Goal: Contribute content

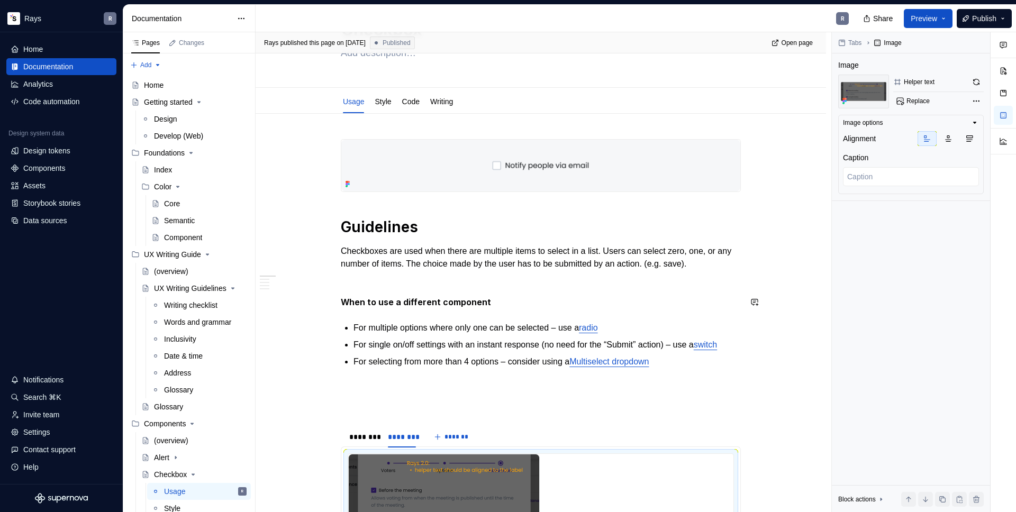
scroll to position [200, 0]
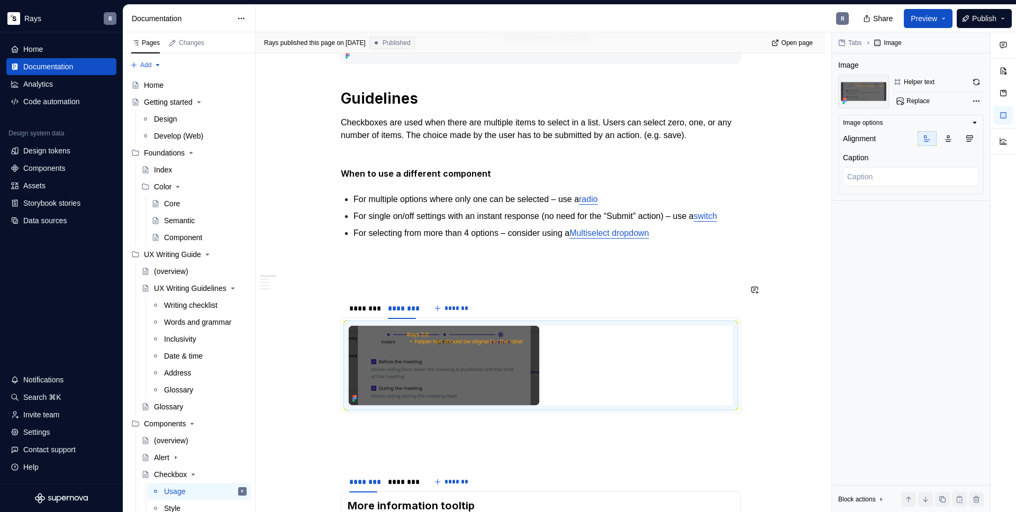
click at [376, 278] on div "Guidelines Checkboxes are used when there are multiple items to select in a lis…" at bounding box center [541, 481] width 400 height 940
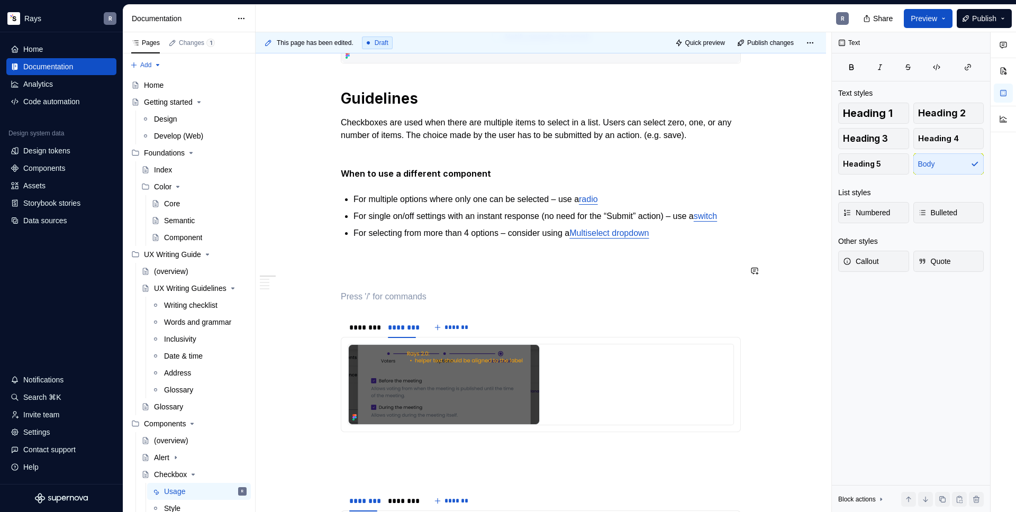
type textarea "*"
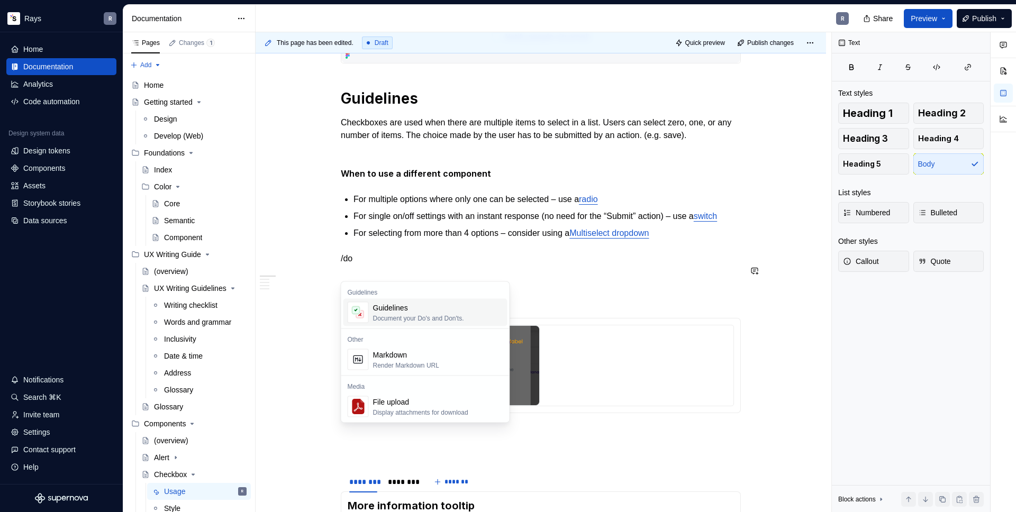
click at [380, 314] on div "Document your Do's and Don'ts." at bounding box center [418, 318] width 91 height 8
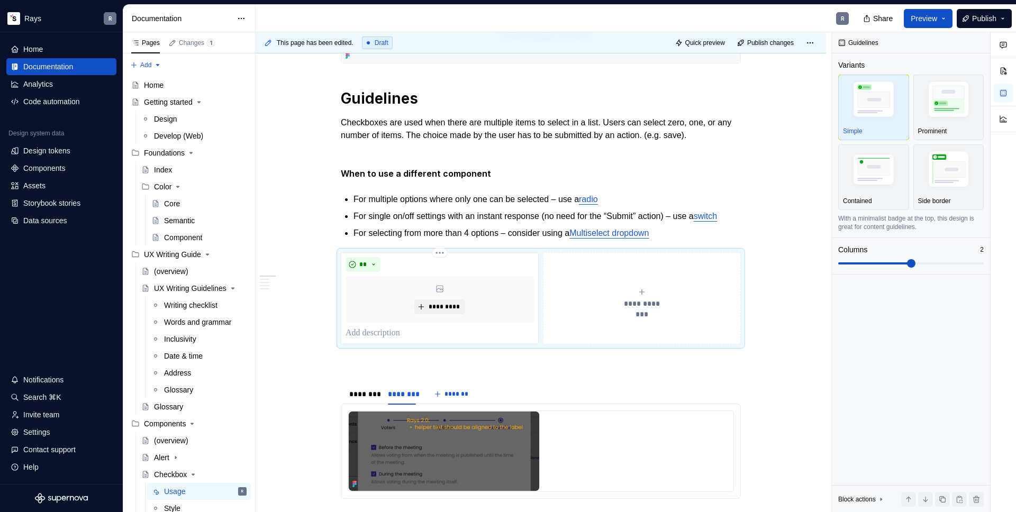
type textarea "*"
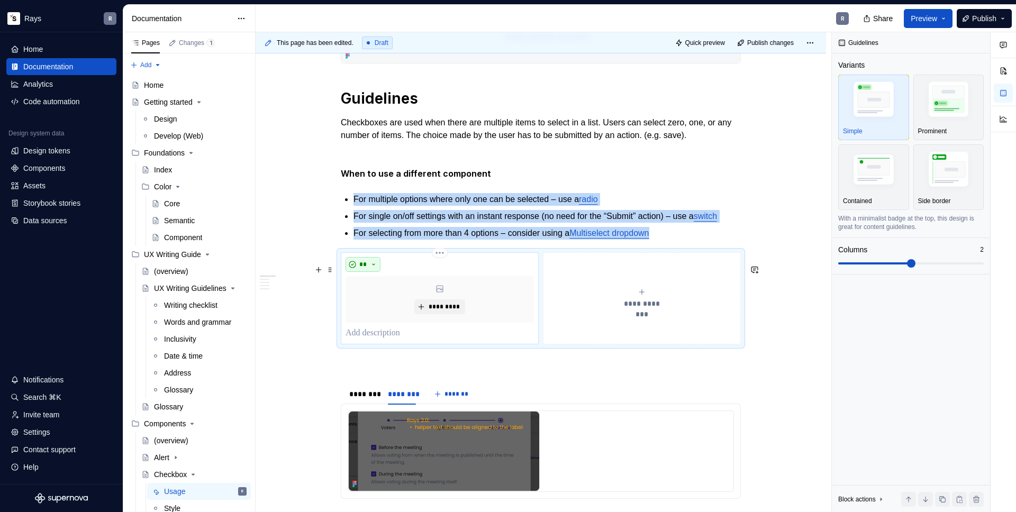
click at [371, 272] on button "**" at bounding box center [363, 264] width 35 height 15
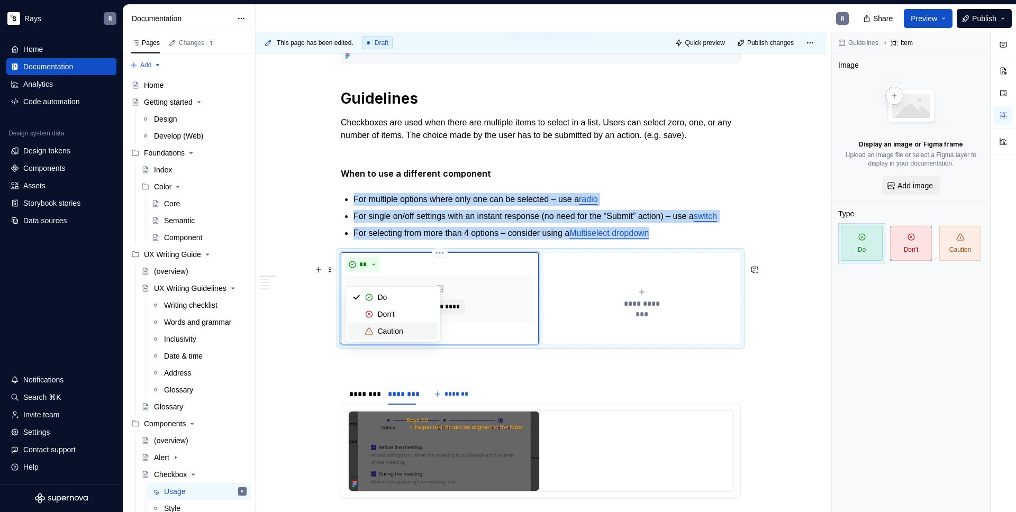
click at [395, 328] on div "Caution" at bounding box center [390, 331] width 25 height 11
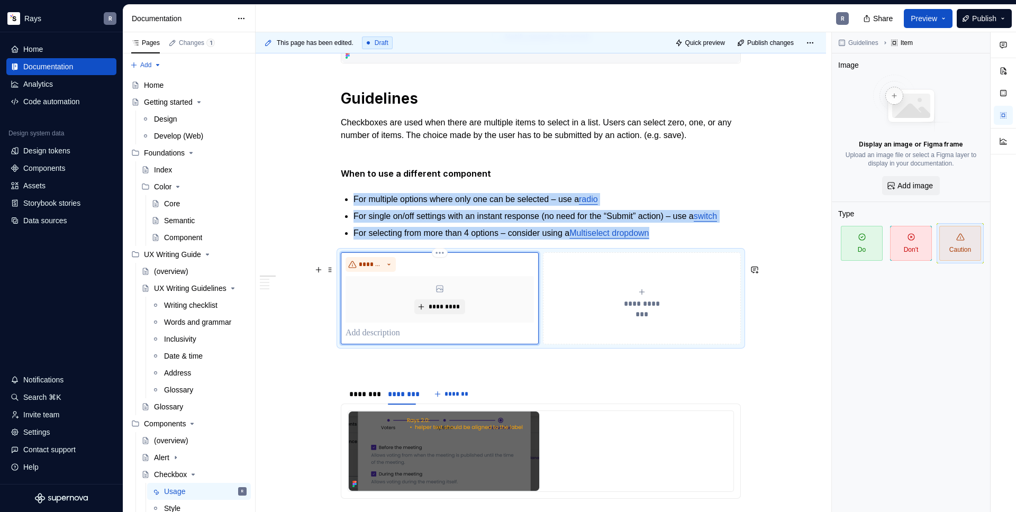
click at [382, 340] on p "To enrich screen reader interactions, please activate Accessibility in Grammarl…" at bounding box center [440, 333] width 188 height 13
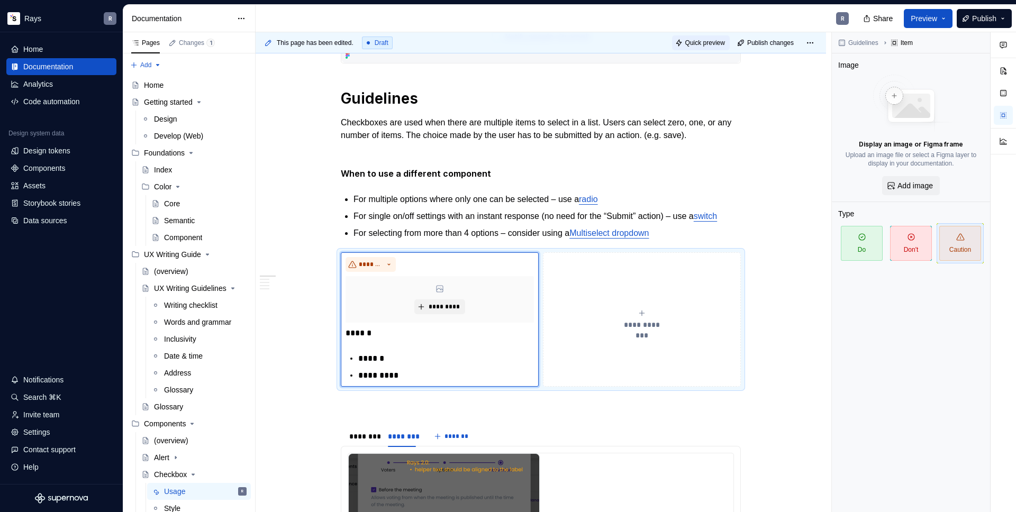
click at [706, 46] on span "Quick preview" at bounding box center [706, 43] width 40 height 8
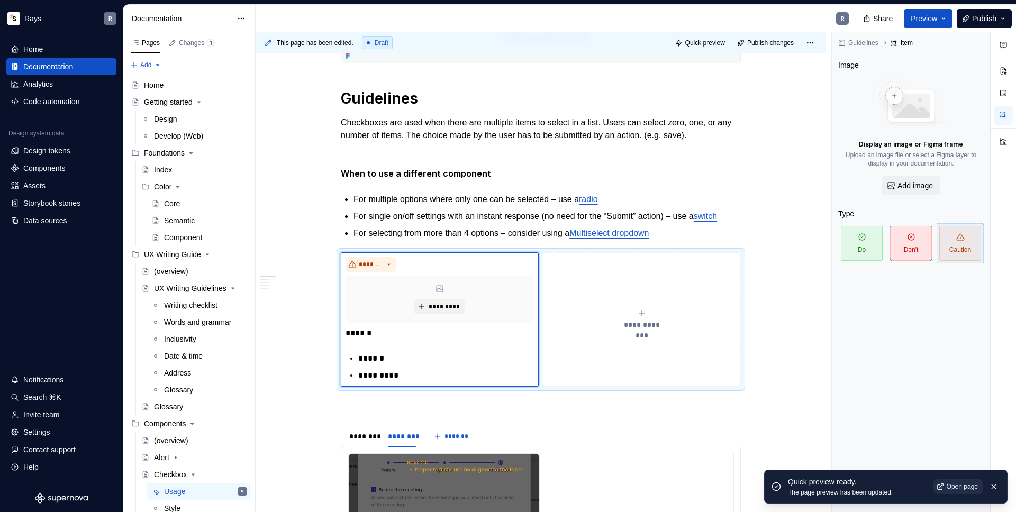
click at [961, 482] on link "Open page" at bounding box center [958, 487] width 49 height 15
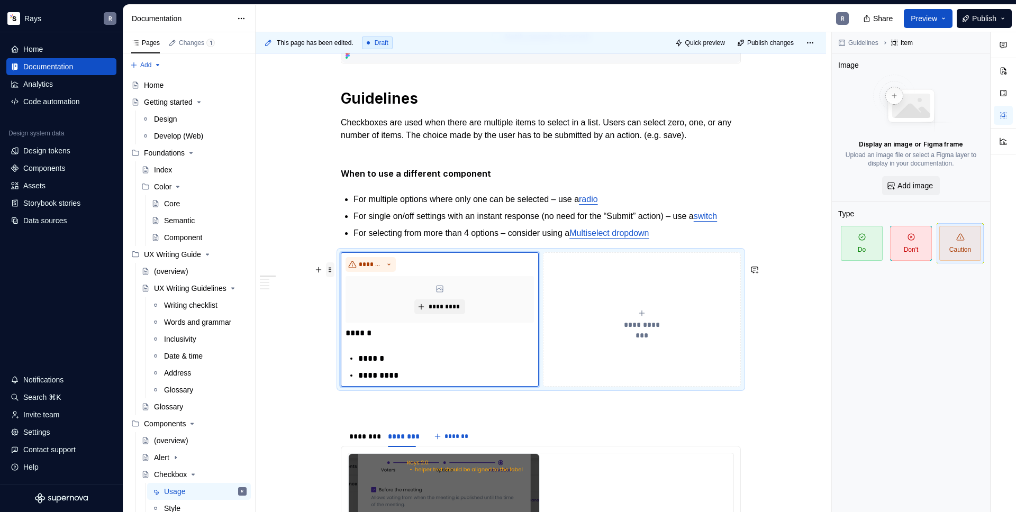
click at [332, 269] on span at bounding box center [330, 270] width 8 height 15
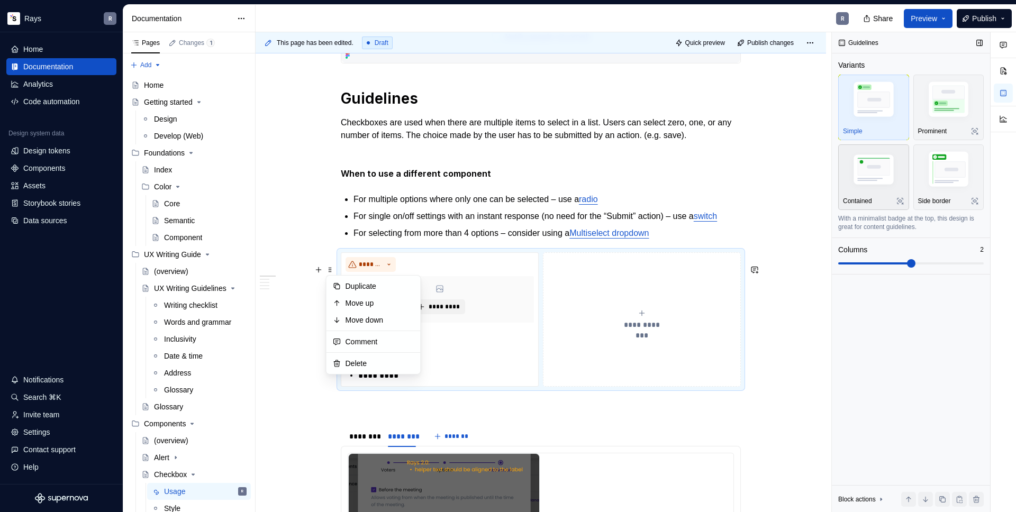
click at [880, 167] on img "button" at bounding box center [873, 170] width 61 height 41
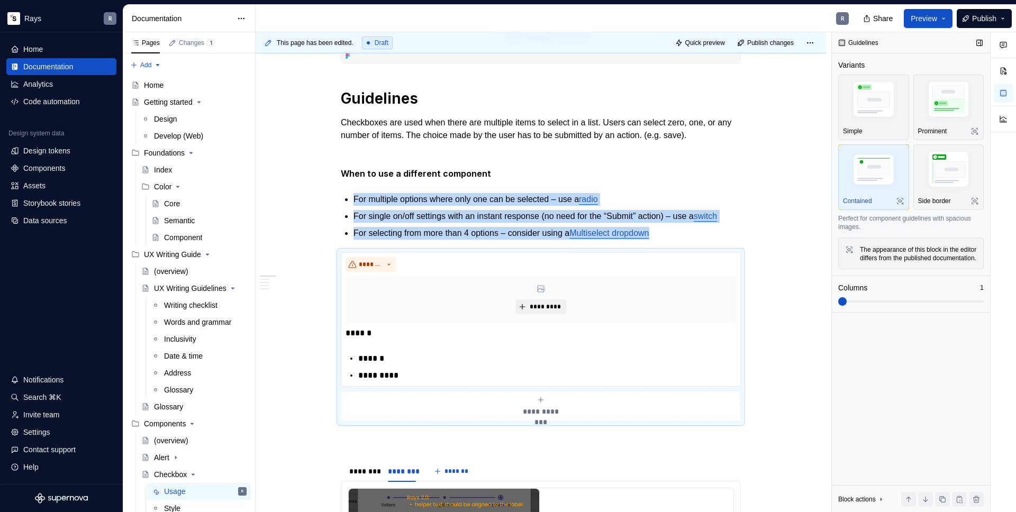
click at [839, 303] on span at bounding box center [839, 302] width 0 height 2
click at [326, 267] on span at bounding box center [330, 270] width 8 height 15
click at [372, 290] on div "Duplicate" at bounding box center [380, 286] width 69 height 11
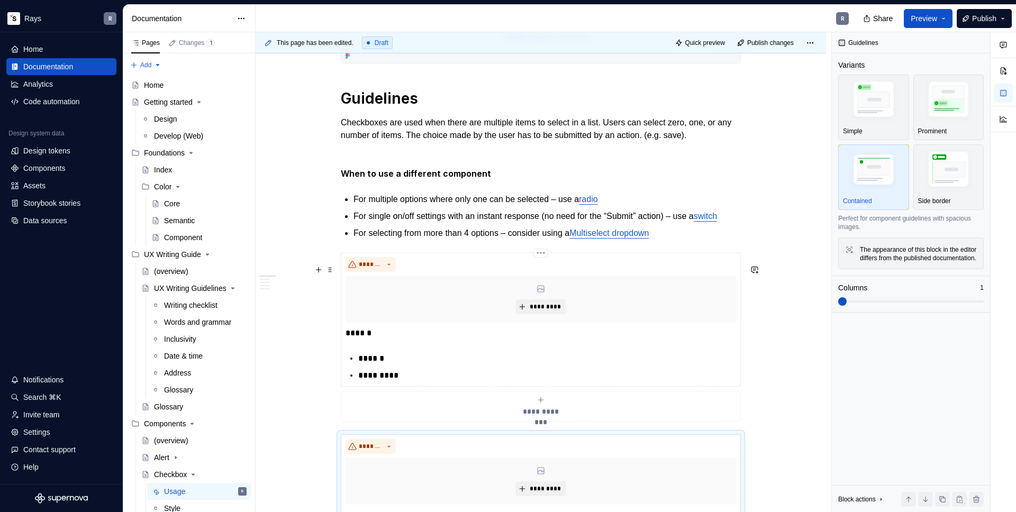
scroll to position [303, 0]
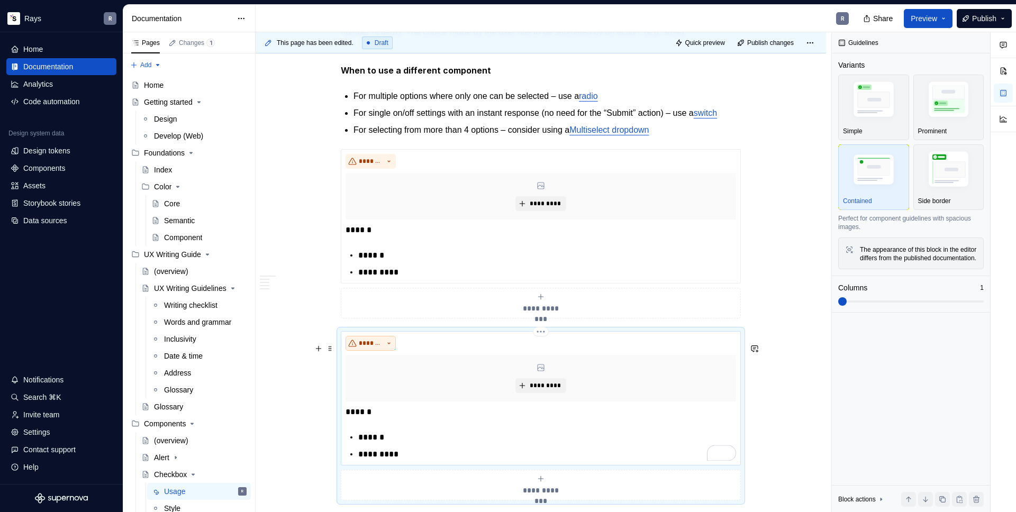
click at [370, 348] on span "*******" at bounding box center [371, 343] width 24 height 8
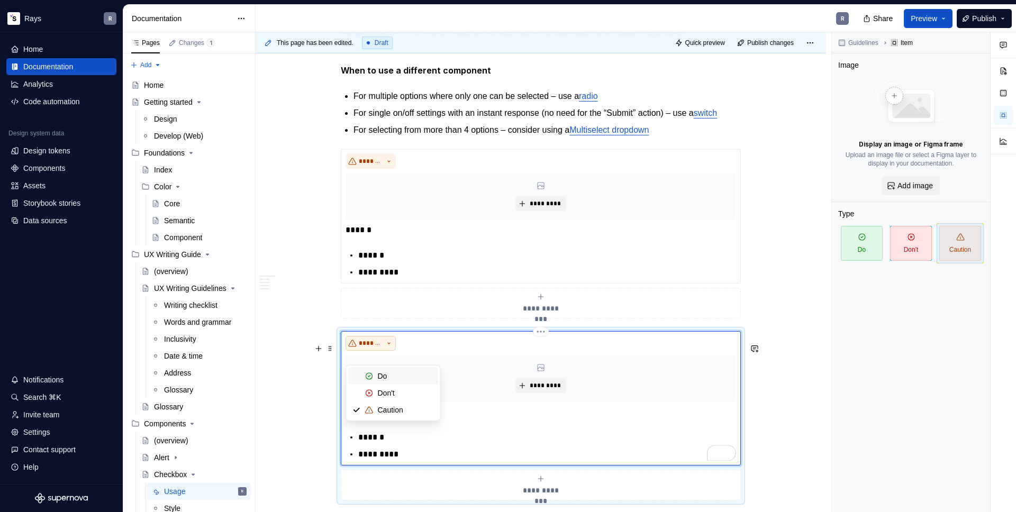
click at [370, 348] on span "*******" at bounding box center [371, 343] width 24 height 8
click at [330, 348] on span at bounding box center [330, 348] width 8 height 15
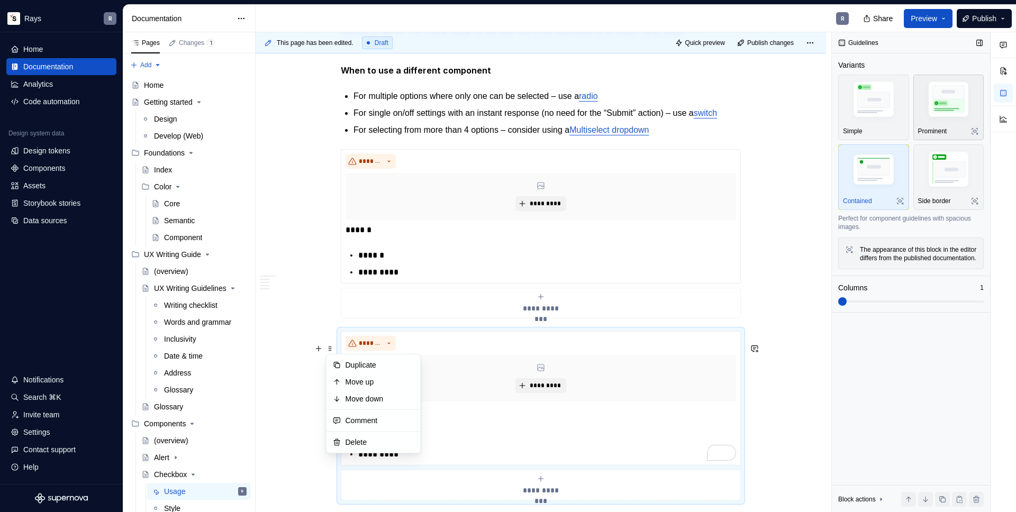
click at [939, 117] on img "button" at bounding box center [948, 101] width 61 height 46
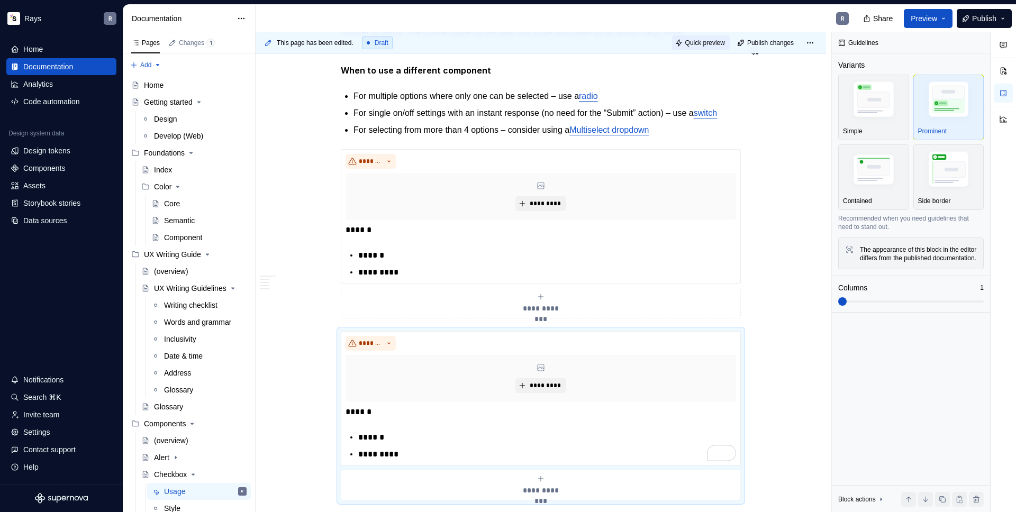
click at [695, 42] on span "Quick preview" at bounding box center [706, 43] width 40 height 8
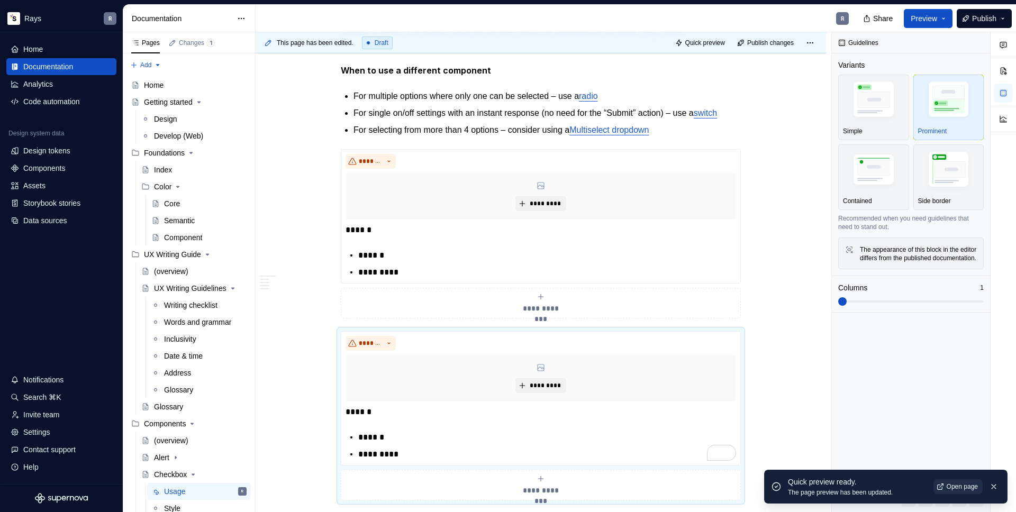
click at [944, 485] on link "Open page" at bounding box center [958, 487] width 49 height 15
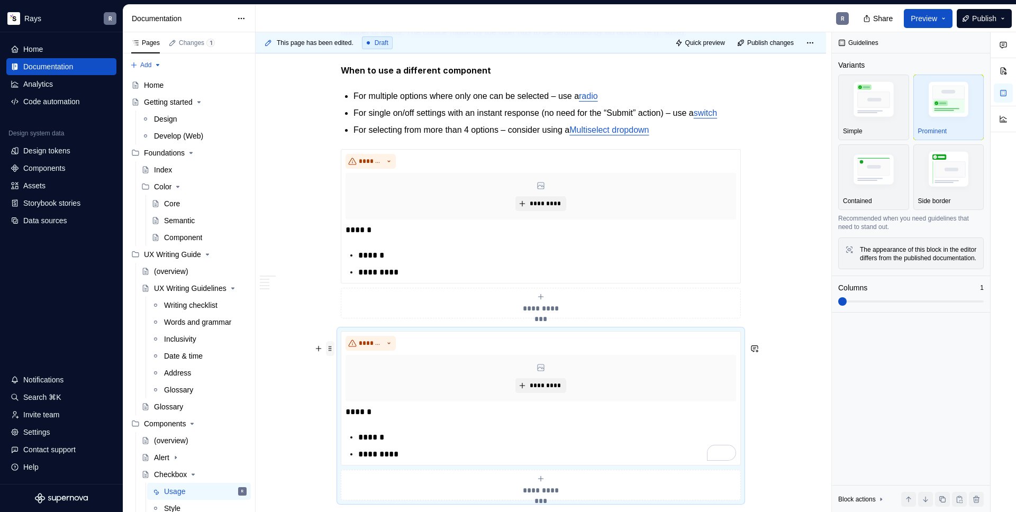
click at [329, 349] on span at bounding box center [330, 348] width 8 height 15
click at [945, 165] on img "button" at bounding box center [948, 171] width 61 height 46
click at [327, 163] on span at bounding box center [330, 166] width 8 height 15
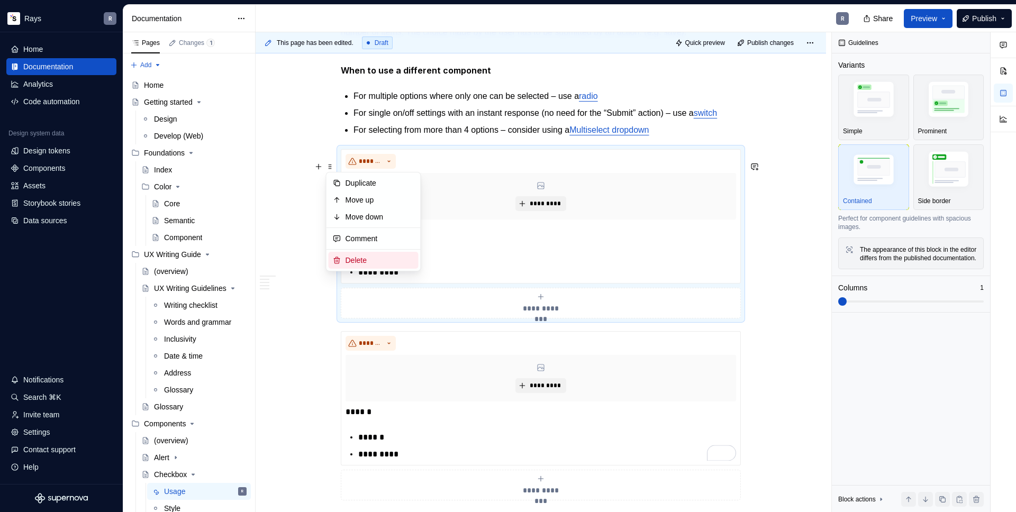
click at [363, 254] on div "Delete" at bounding box center [374, 260] width 90 height 17
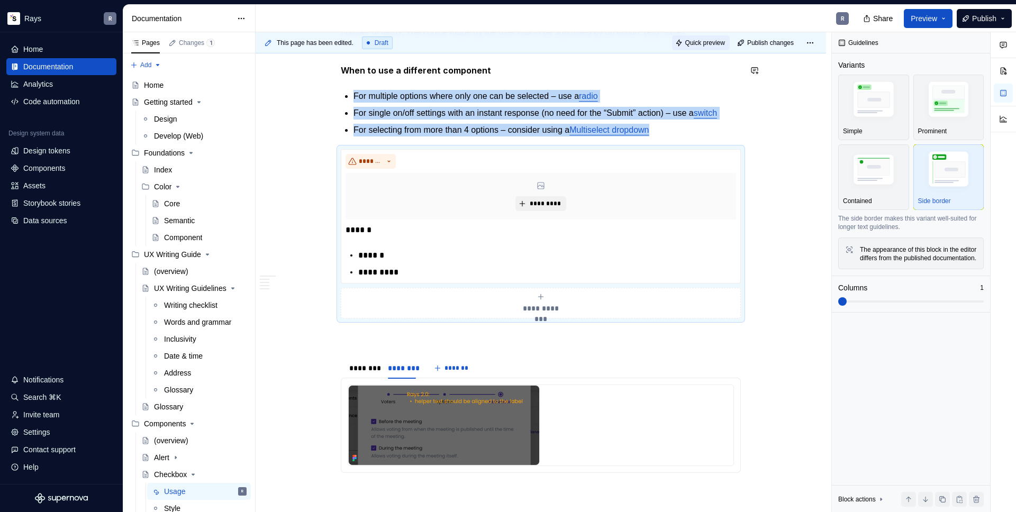
click at [696, 48] on button "Quick preview" at bounding box center [701, 42] width 58 height 15
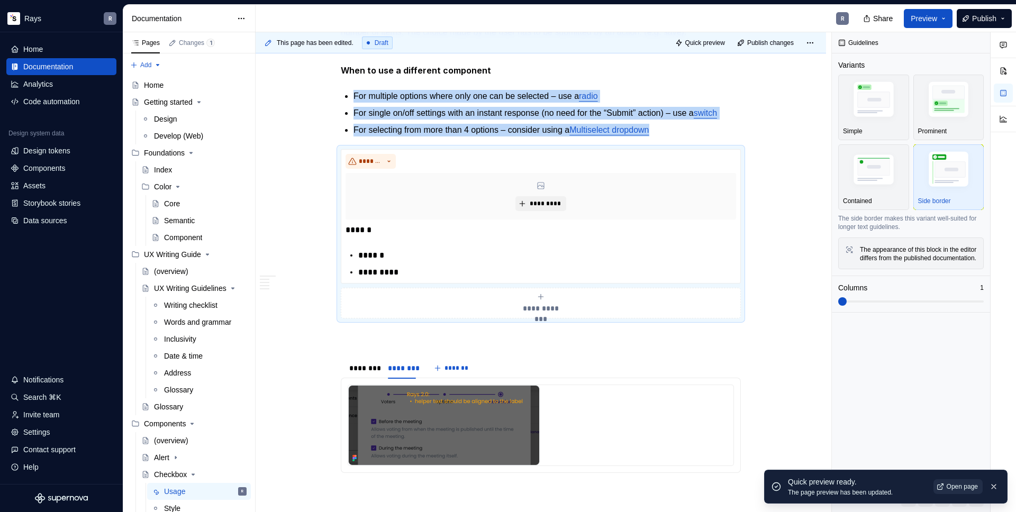
click at [961, 486] on span "Open page" at bounding box center [962, 487] width 31 height 8
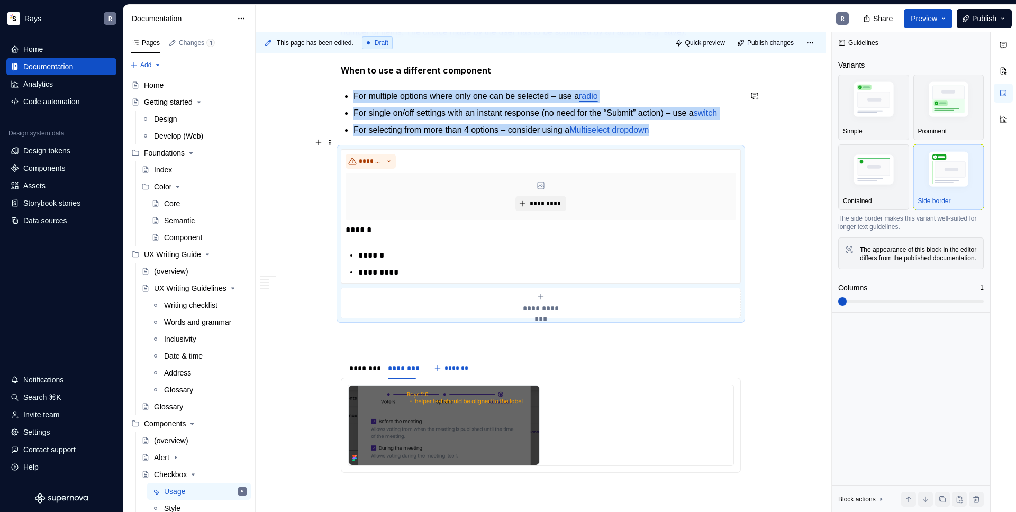
click at [372, 137] on p "For selecting from more than 4 options – consider using a Multiselect dropdown" at bounding box center [548, 130] width 388 height 13
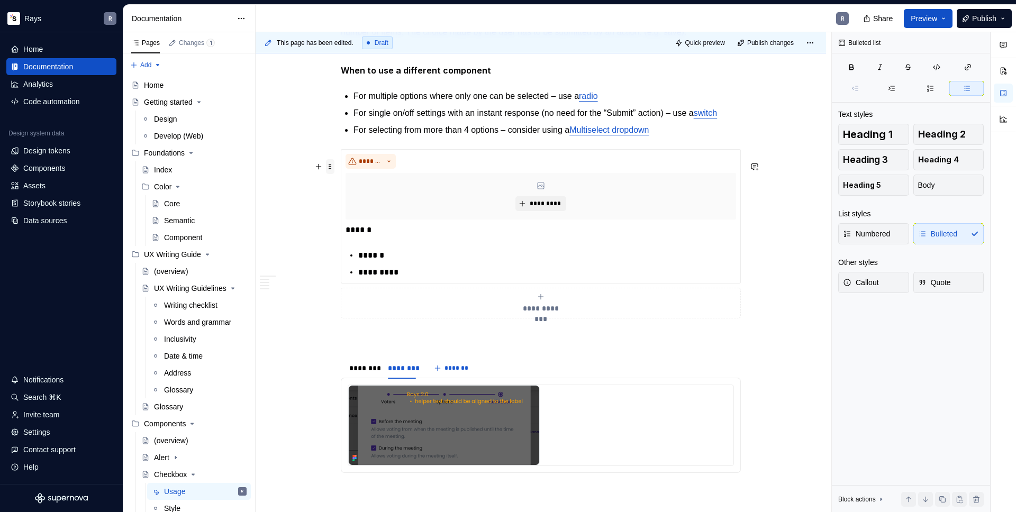
click at [332, 166] on span at bounding box center [330, 166] width 8 height 15
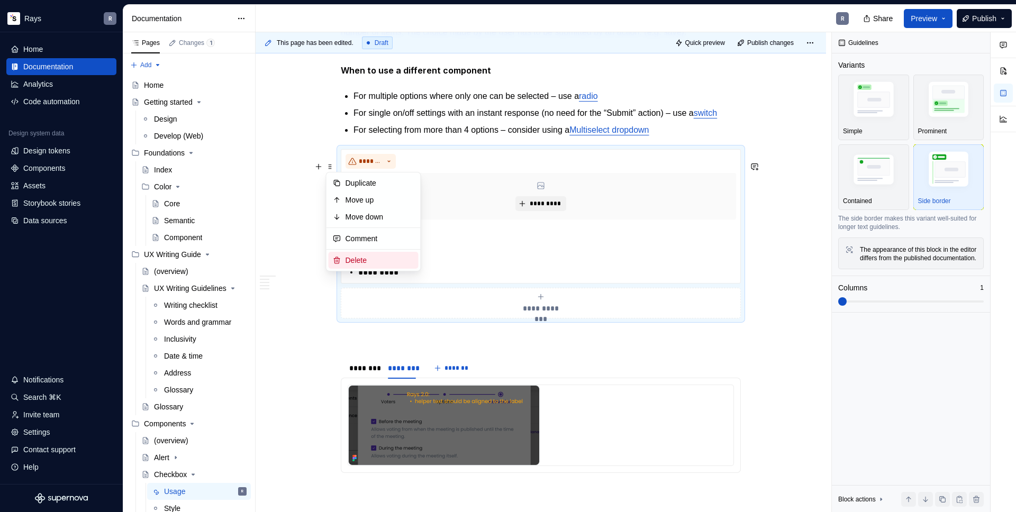
click at [367, 258] on div "Delete" at bounding box center [380, 260] width 69 height 11
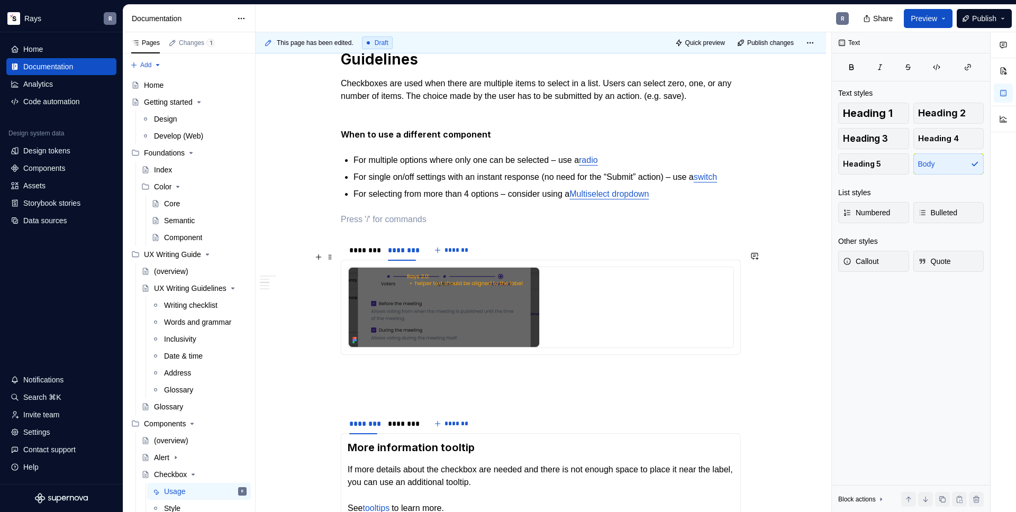
scroll to position [188, 0]
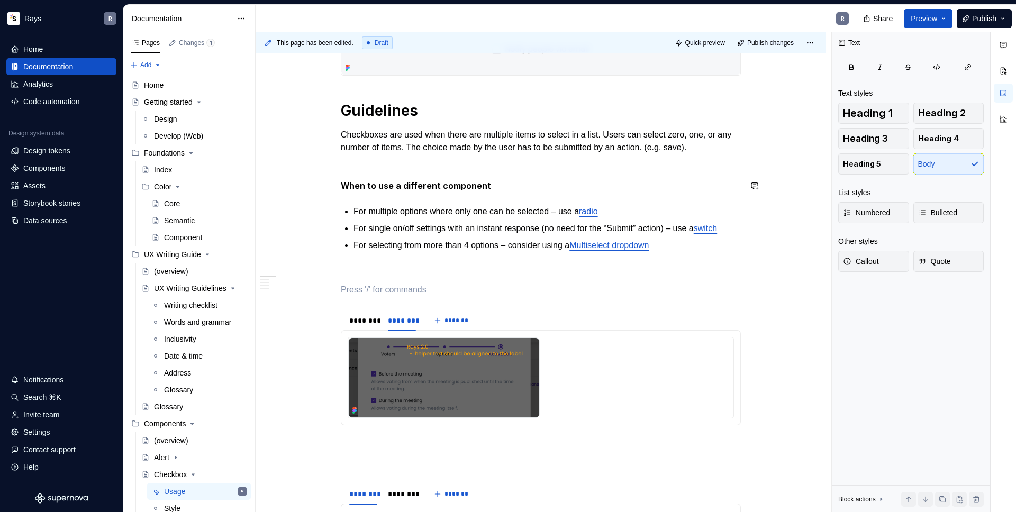
click at [403, 166] on p "To enrich screen reader interactions, please activate Accessibility in Grammarl…" at bounding box center [541, 166] width 400 height 13
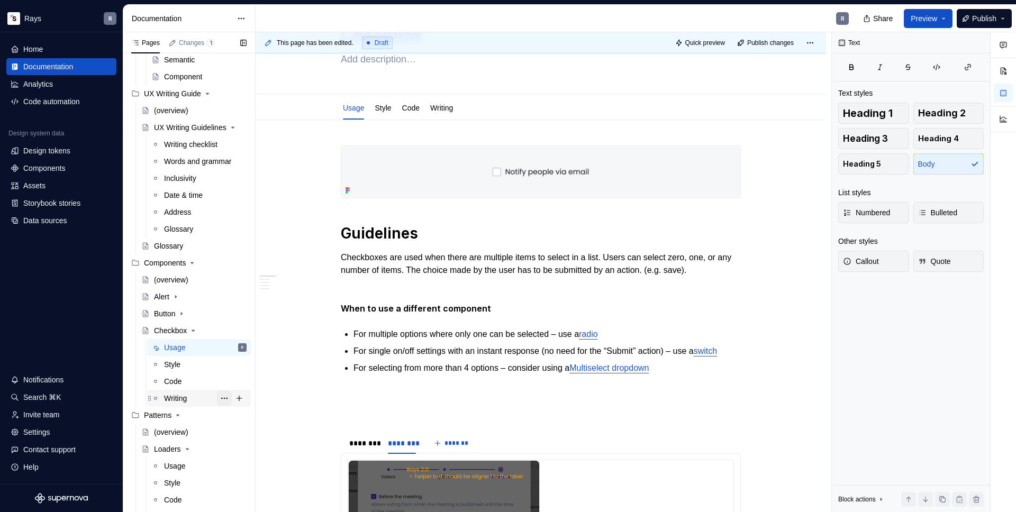
scroll to position [172, 0]
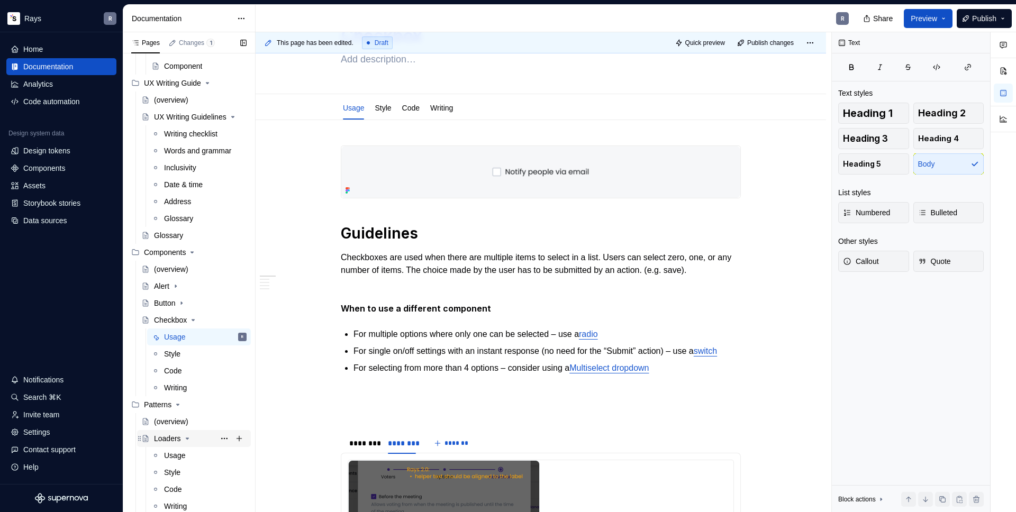
click at [168, 443] on div "Loaders" at bounding box center [167, 439] width 27 height 11
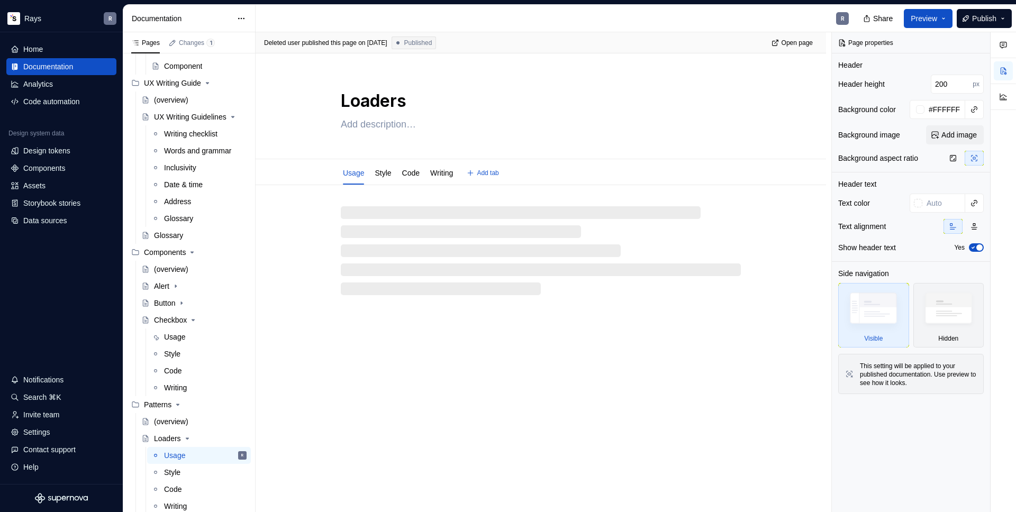
click at [345, 101] on textarea "Loaders" at bounding box center [539, 100] width 400 height 25
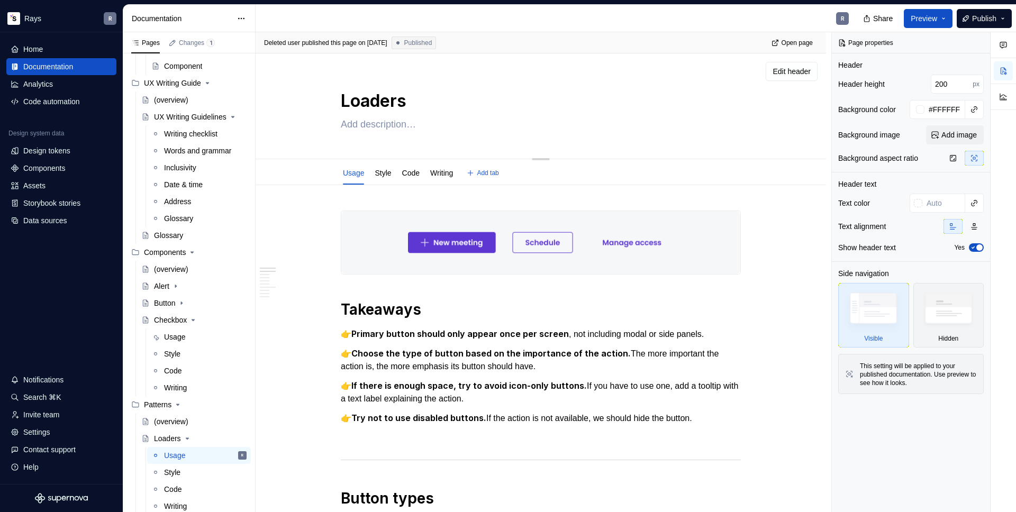
type textarea "*"
type textarea "[Loaders"
type textarea "*"
type textarea "[tLoaders"
type textarea "*"
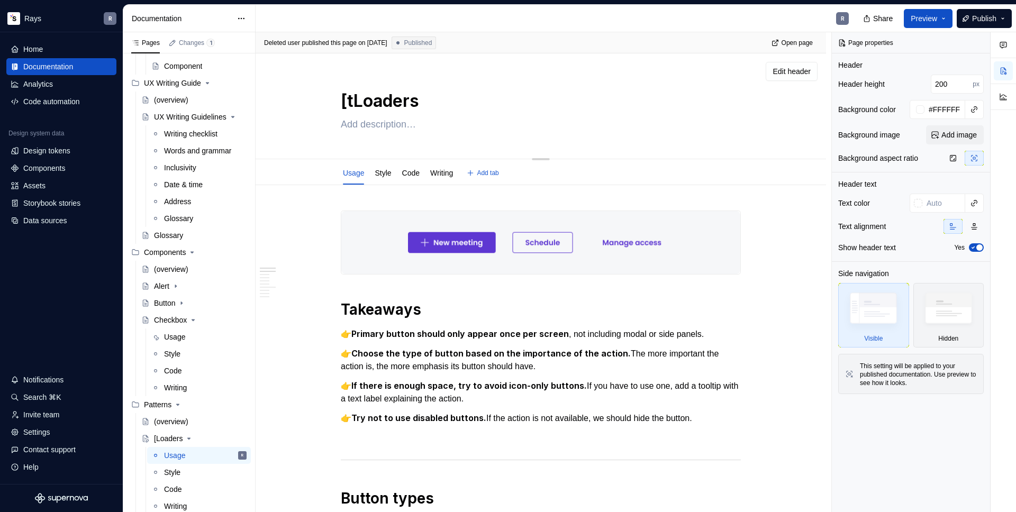
type textarea "[tbLoaders"
type textarea "*"
type textarea "[tbaLoaders"
type textarea "*"
type textarea "[tba]Loaders"
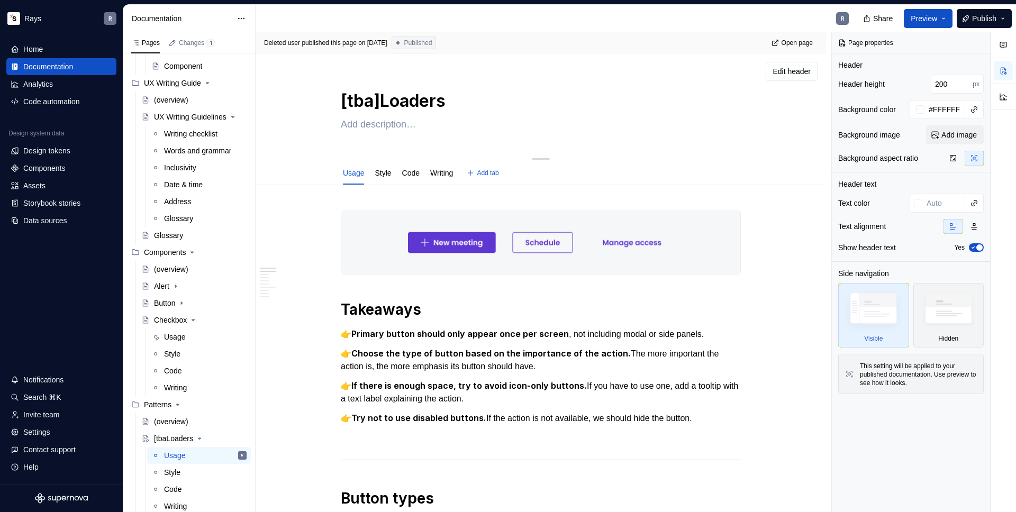
type textarea "*"
type textarea "[tba] Loaders"
drag, startPoint x: 374, startPoint y: 105, endPoint x: 347, endPoint y: 104, distance: 27.5
click at [347, 104] on textarea "[tba] Loaders" at bounding box center [539, 100] width 400 height 25
type textarea "*"
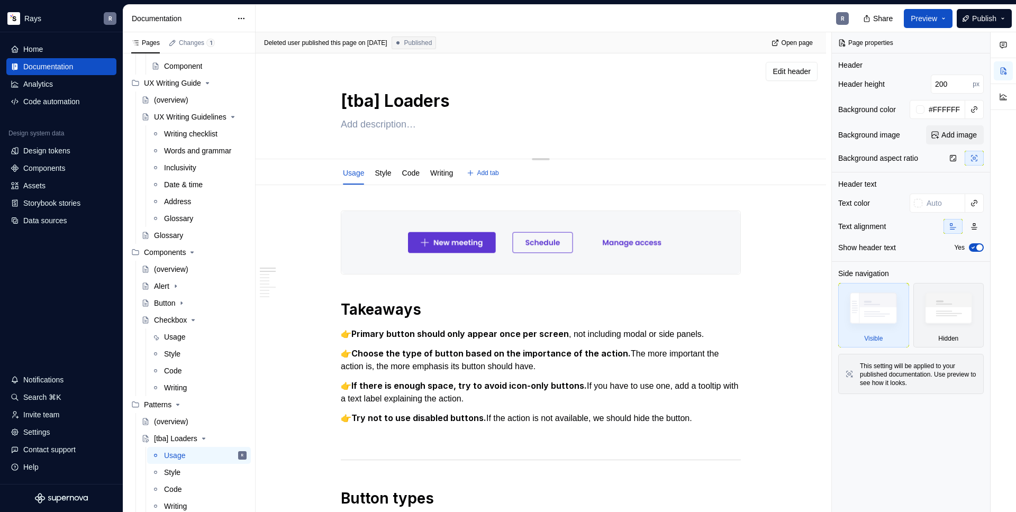
type textarea "[u] Loaders"
type textarea "*"
type textarea "[up] Loaders"
type textarea "*"
type textarea "[upd] Loaders"
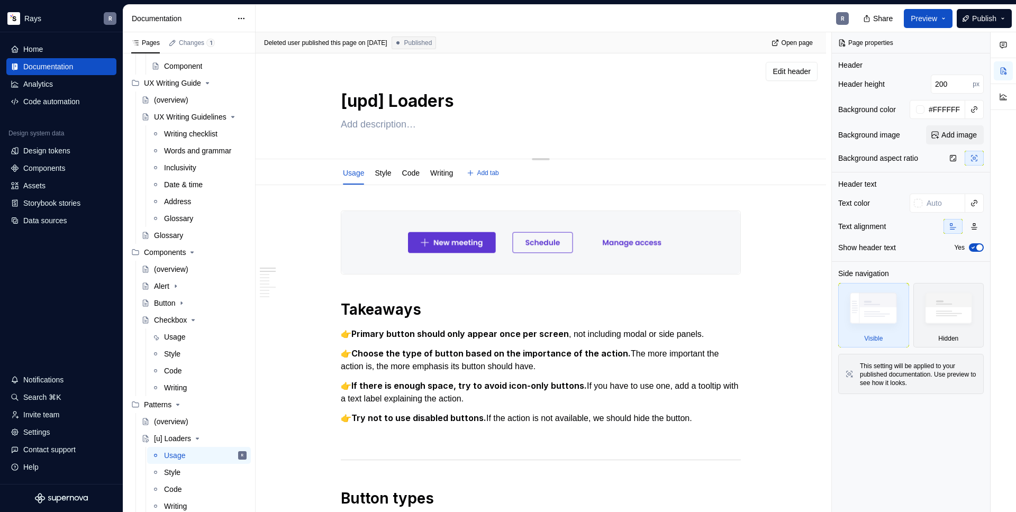
type textarea "*"
type textarea "[upda] Loaders"
type textarea "*"
type textarea "[updat] Loaders"
type textarea "*"
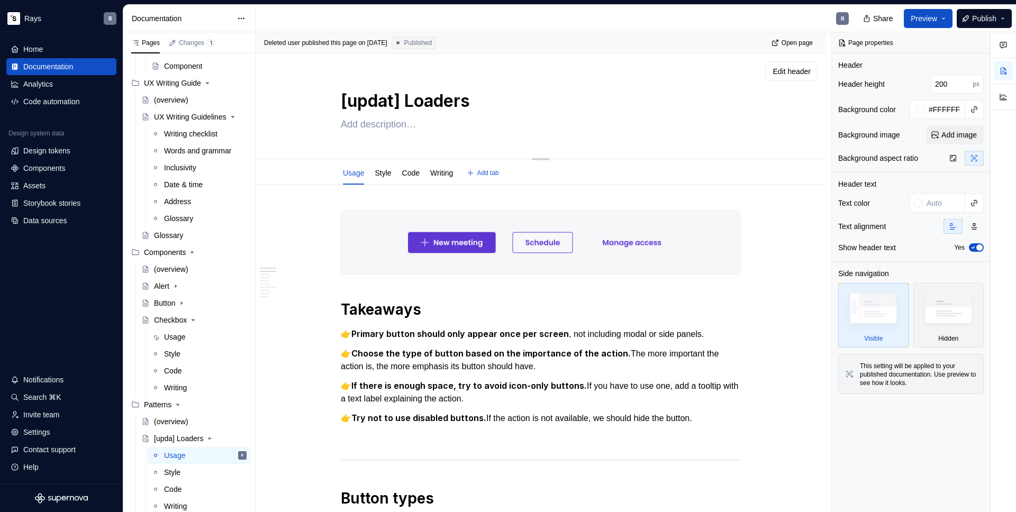
type textarea "[update] Loaders"
drag, startPoint x: 412, startPoint y: 97, endPoint x: 333, endPoint y: 98, distance: 79.4
click at [333, 98] on div "[update] Loaders" at bounding box center [541, 107] width 486 height 104
type textarea "*"
type textarea "[update] Loaders"
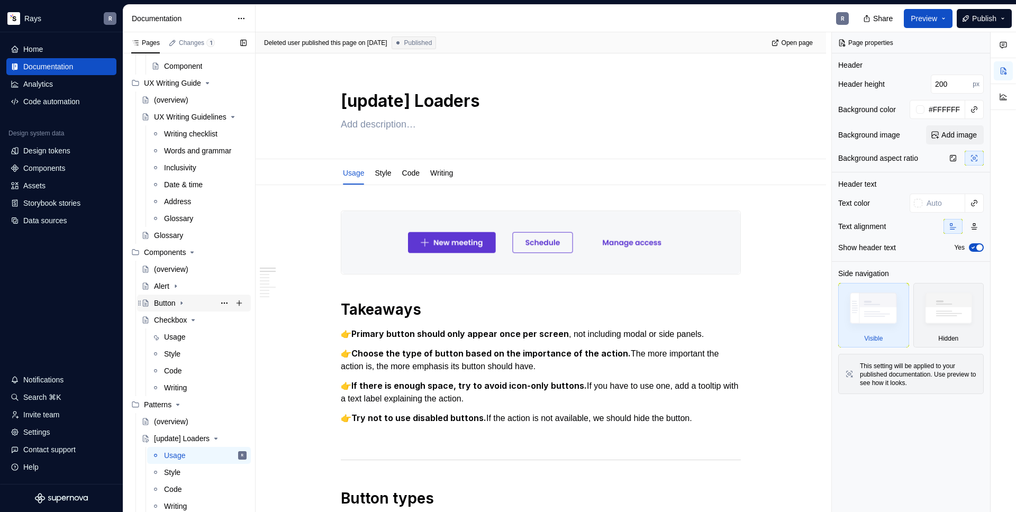
click at [166, 302] on div "Button" at bounding box center [164, 303] width 21 height 11
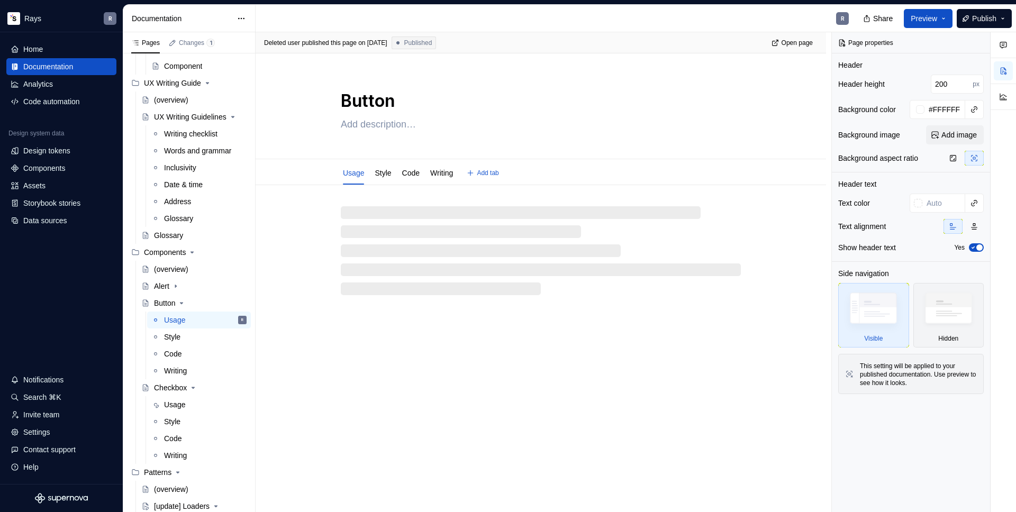
click at [345, 100] on textarea "Button" at bounding box center [539, 100] width 400 height 25
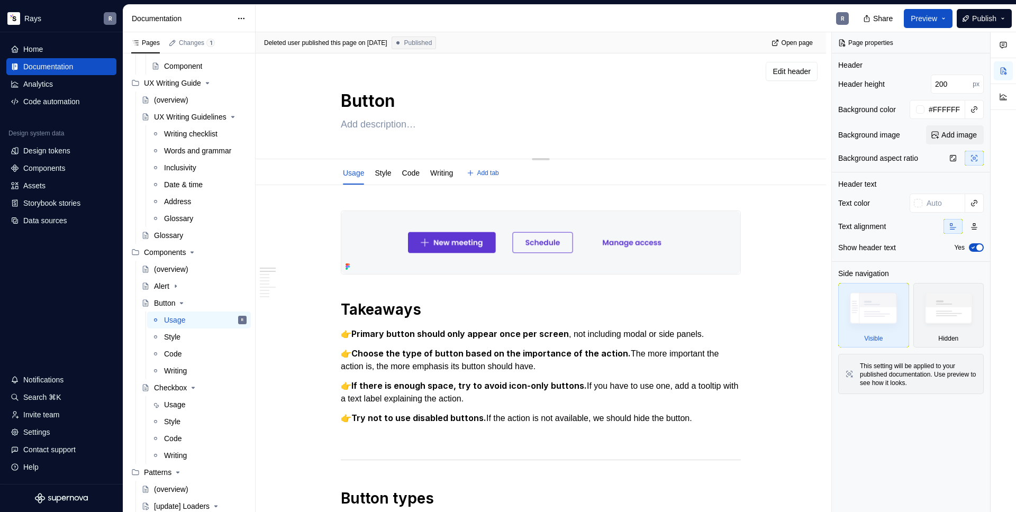
paste textarea "[update]"
type textarea "*"
type textarea "[update]Button"
type textarea "*"
type textarea "[update] Button"
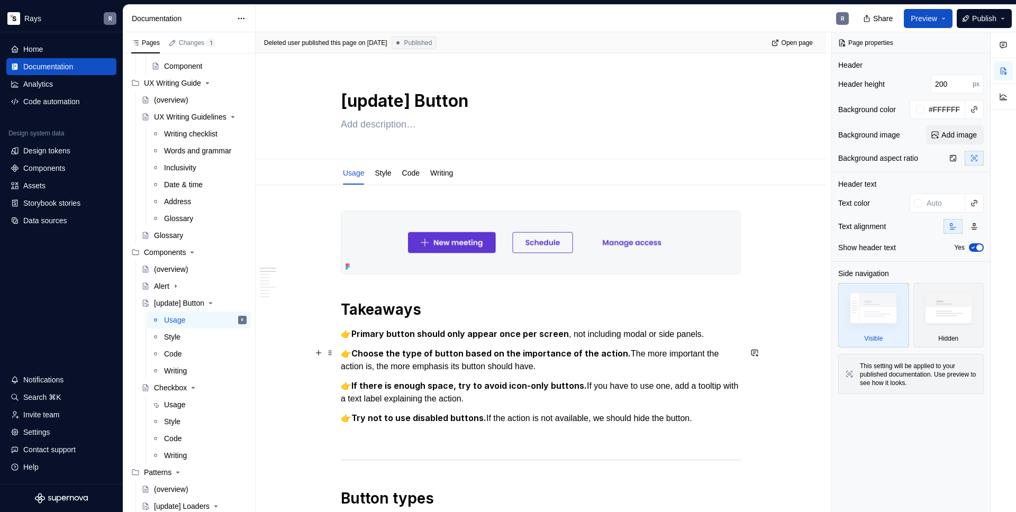
type textarea "*"
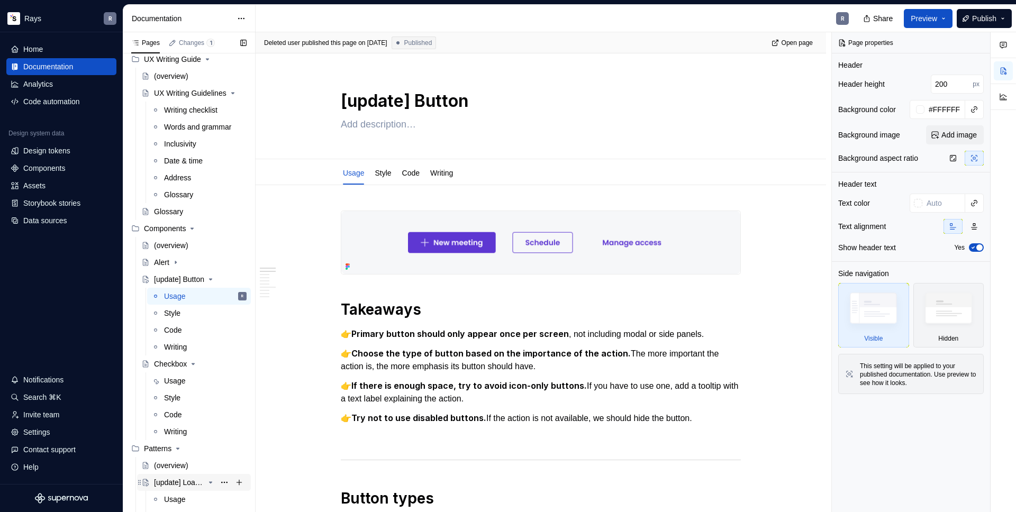
scroll to position [209, 0]
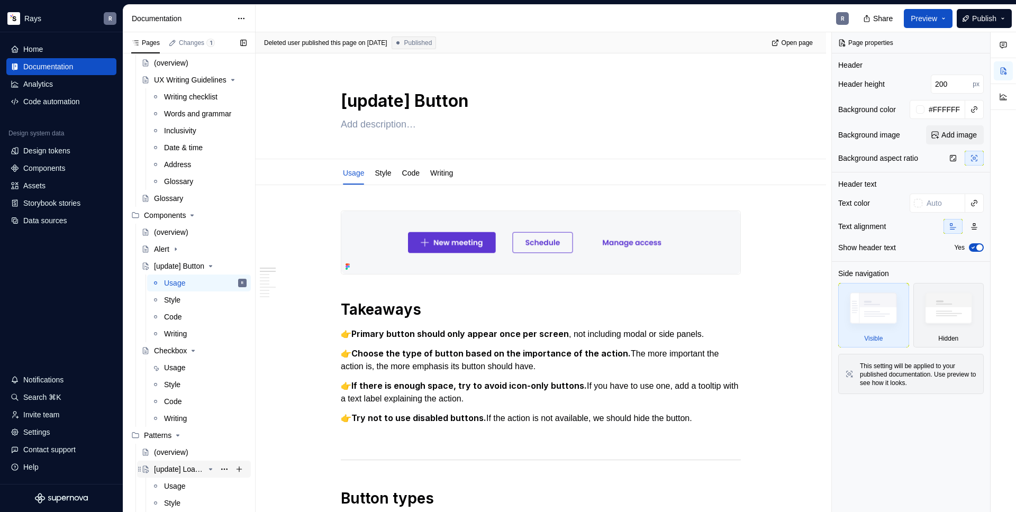
type textarea "[update] Button"
click at [178, 469] on div "[update] Loaders" at bounding box center [179, 469] width 50 height 11
click at [415, 102] on textarea "[update] Loaders" at bounding box center [539, 100] width 400 height 25
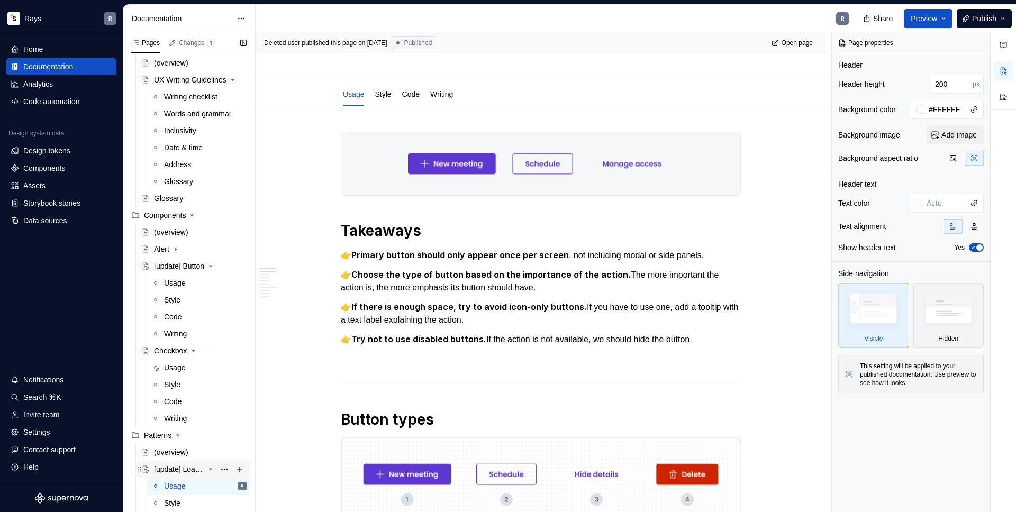
scroll to position [239, 0]
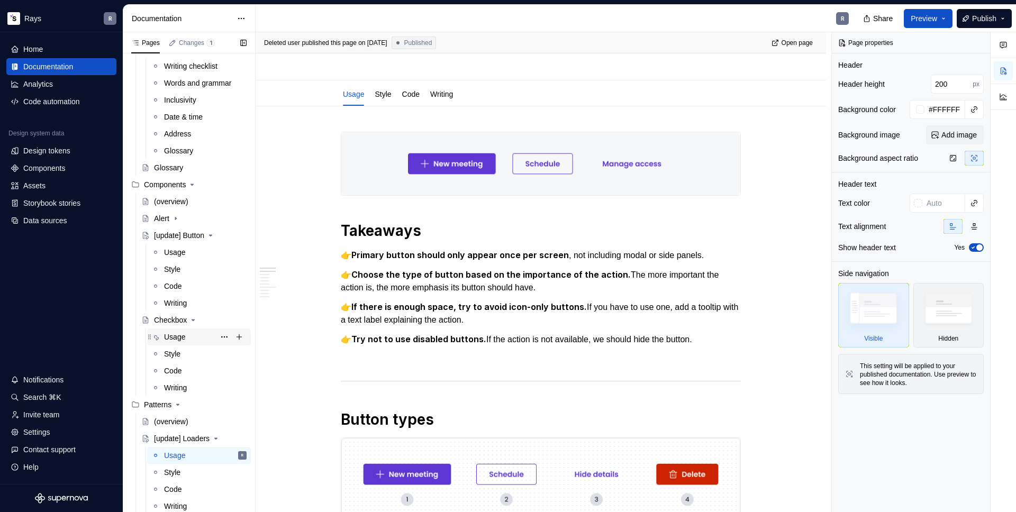
click at [169, 336] on div "Usage" at bounding box center [174, 337] width 21 height 11
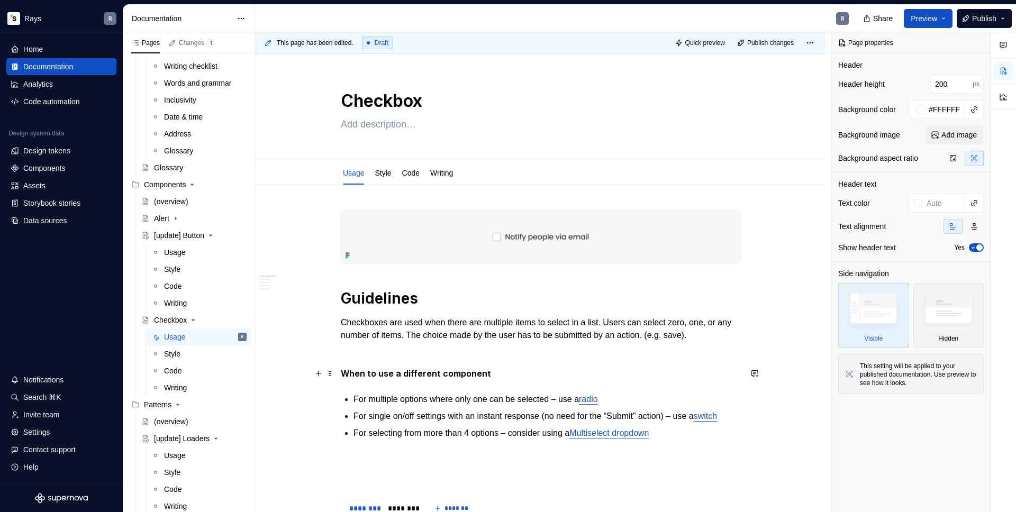
scroll to position [14, 0]
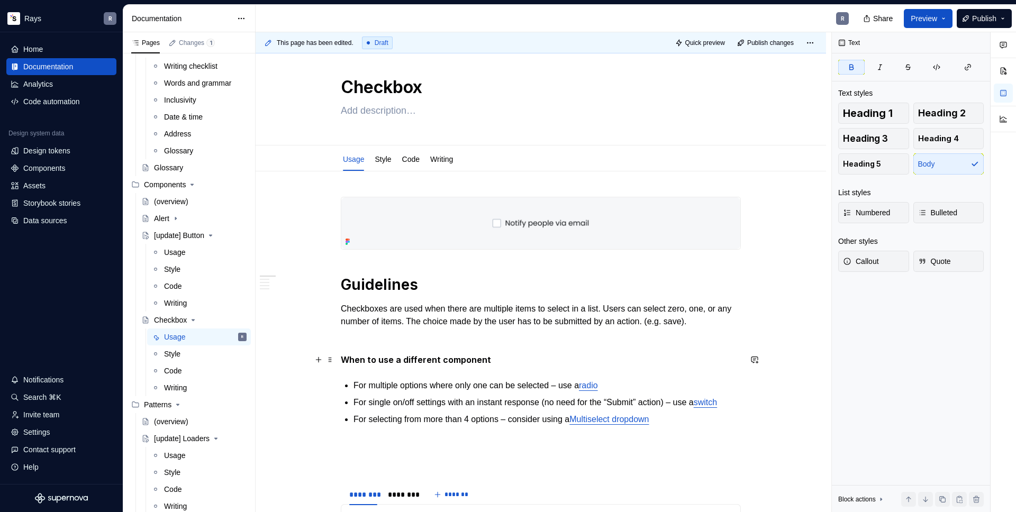
type textarea "*"
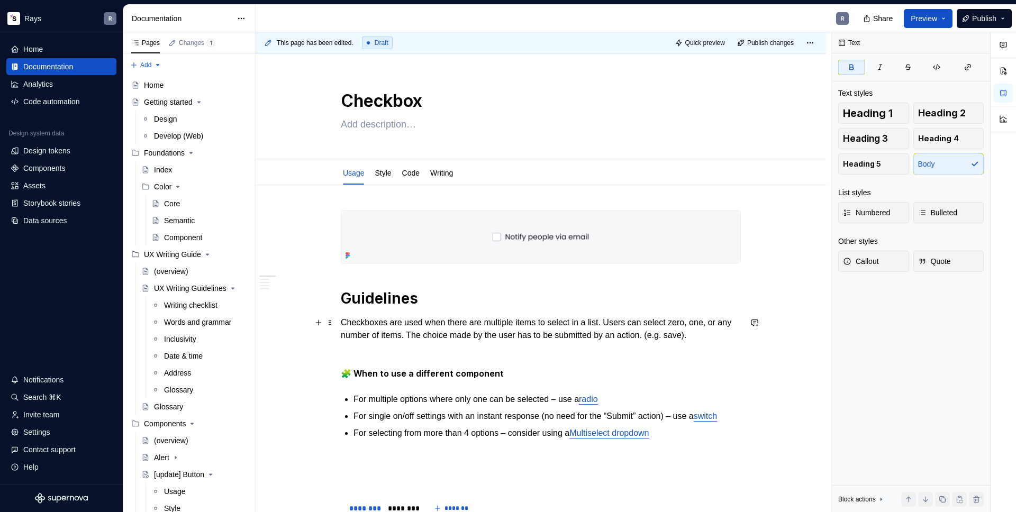
scroll to position [14, 0]
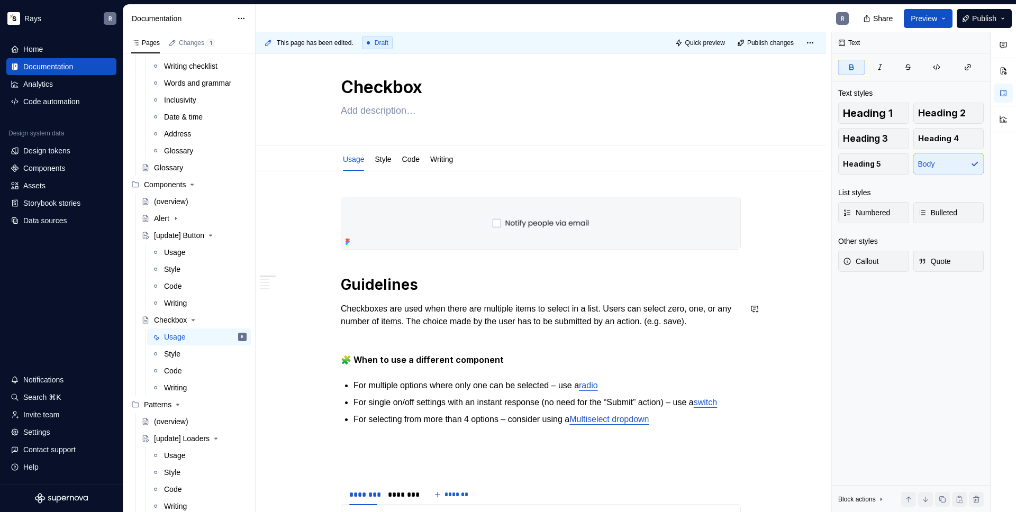
type textarea "*"
click at [490, 355] on strong "🧩 ⚠️When to use a different component" at bounding box center [428, 360] width 174 height 11
click at [352, 360] on strong "🧩 ⚠️When to use a different component" at bounding box center [428, 360] width 174 height 11
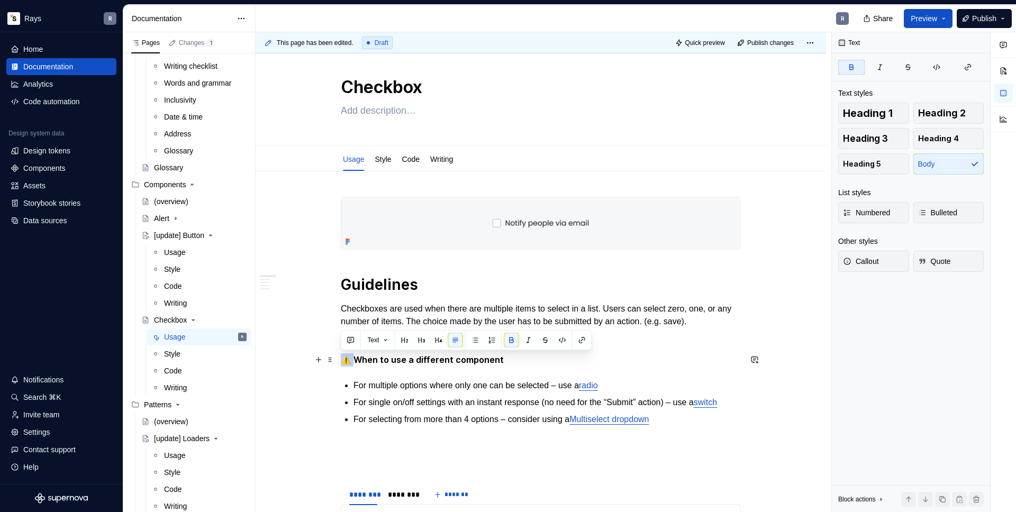
drag, startPoint x: 352, startPoint y: 359, endPoint x: 343, endPoint y: 358, distance: 8.5
click at [343, 358] on strong "⚠️ When to use a different component" at bounding box center [422, 360] width 163 height 11
click at [352, 362] on strong "⚠️ When to use a different component" at bounding box center [422, 360] width 163 height 11
drag, startPoint x: 353, startPoint y: 361, endPoint x: 339, endPoint y: 361, distance: 13.8
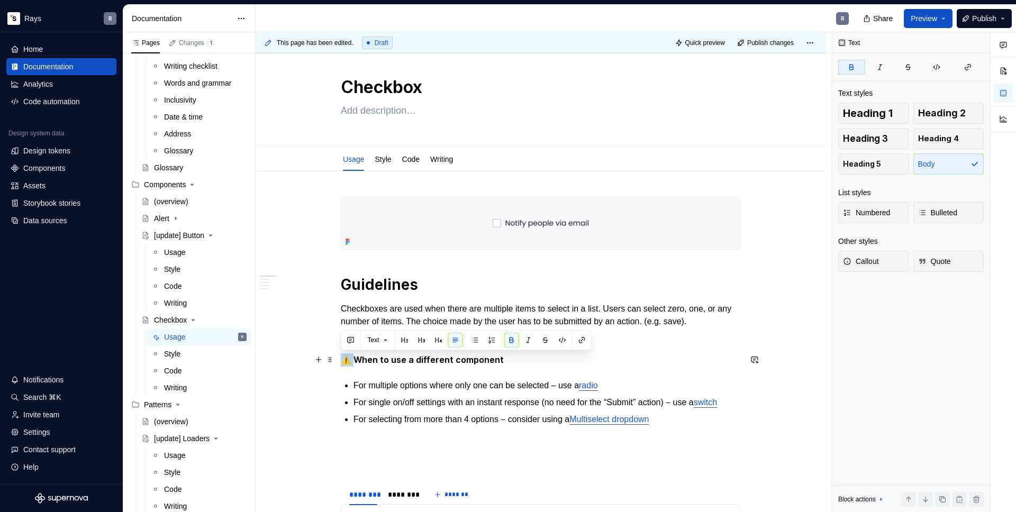
copy strong "⚠️"
click at [365, 361] on strong "⚠️ When to use a different component" at bounding box center [422, 360] width 163 height 11
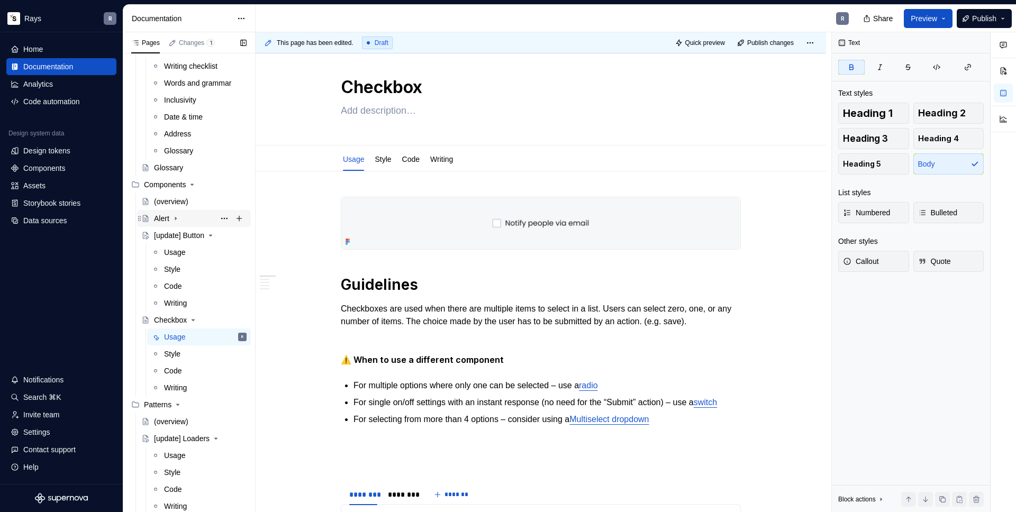
click at [159, 220] on div "Alert" at bounding box center [161, 218] width 15 height 11
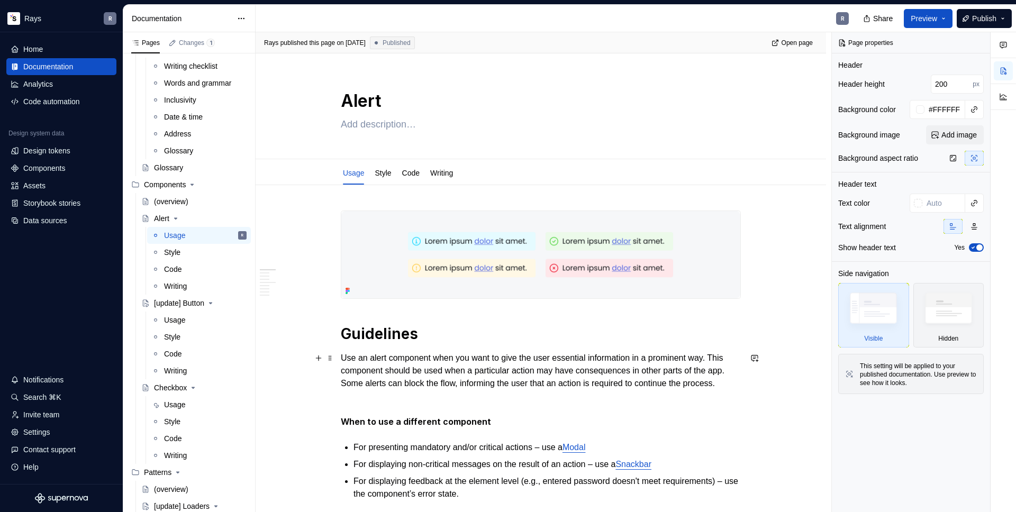
scroll to position [30, 0]
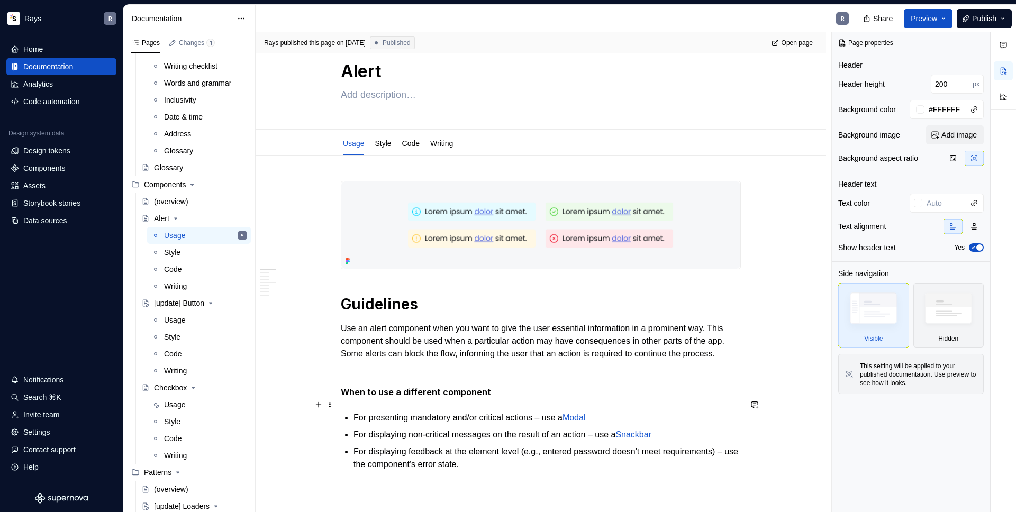
click at [343, 398] on strong "When to use a different component" at bounding box center [416, 392] width 150 height 11
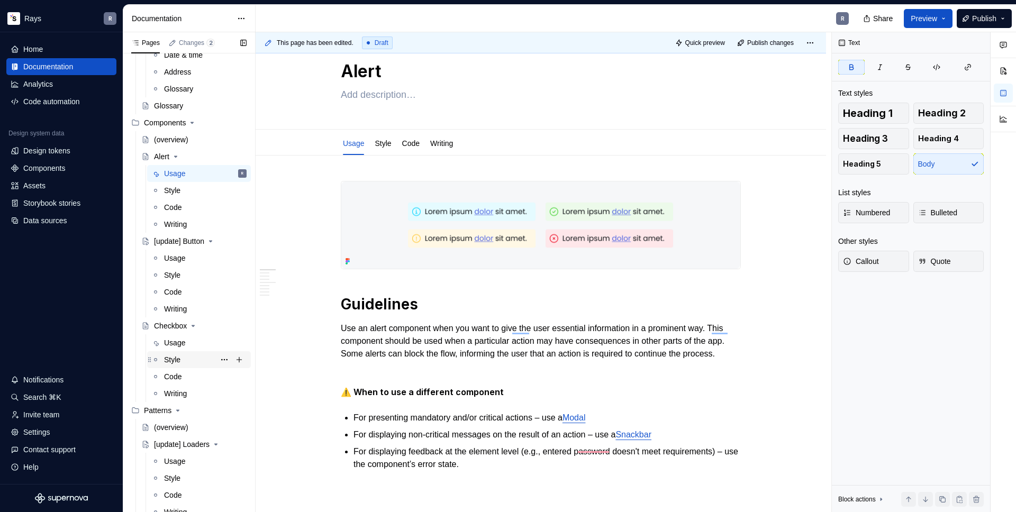
scroll to position [307, 0]
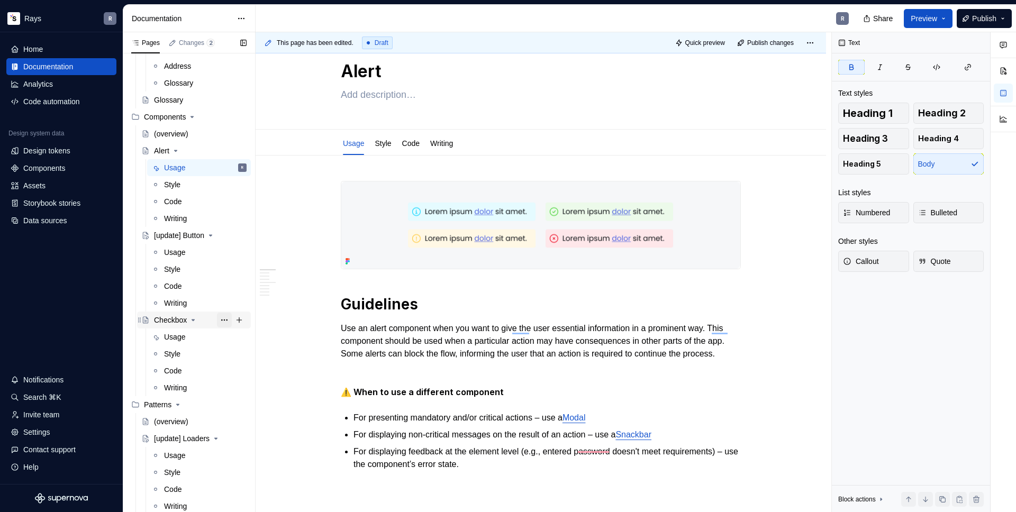
click at [217, 319] on button "Page tree" at bounding box center [224, 320] width 15 height 15
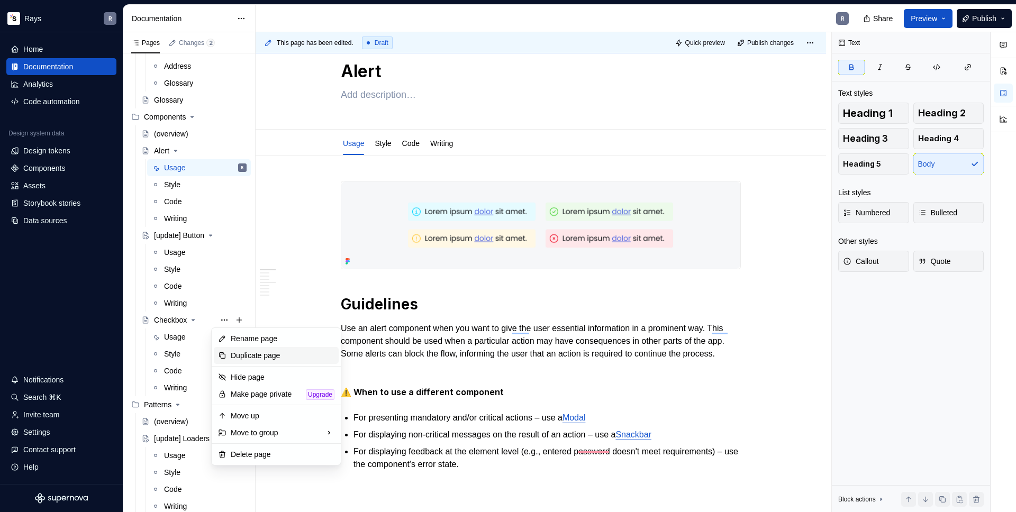
click at [240, 354] on div "Duplicate page" at bounding box center [283, 355] width 104 height 11
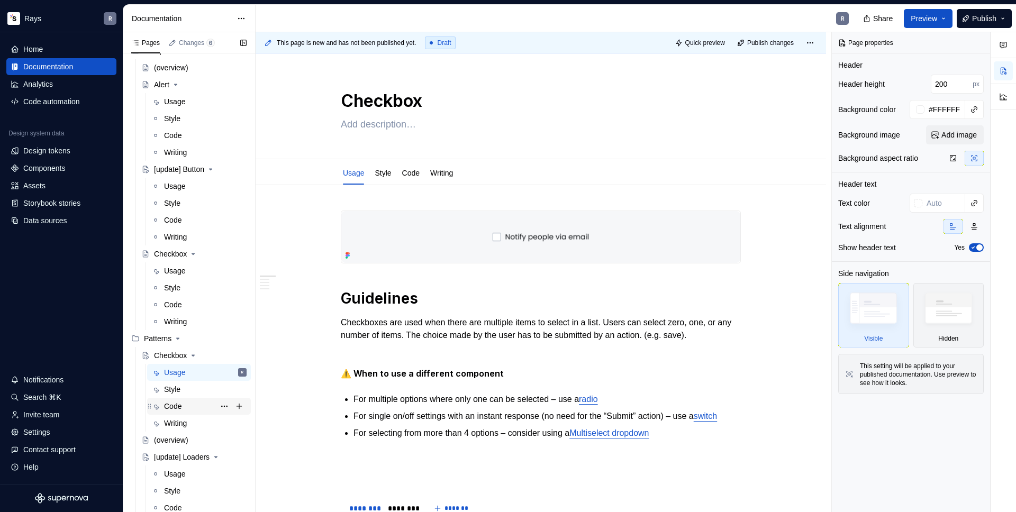
scroll to position [392, 0]
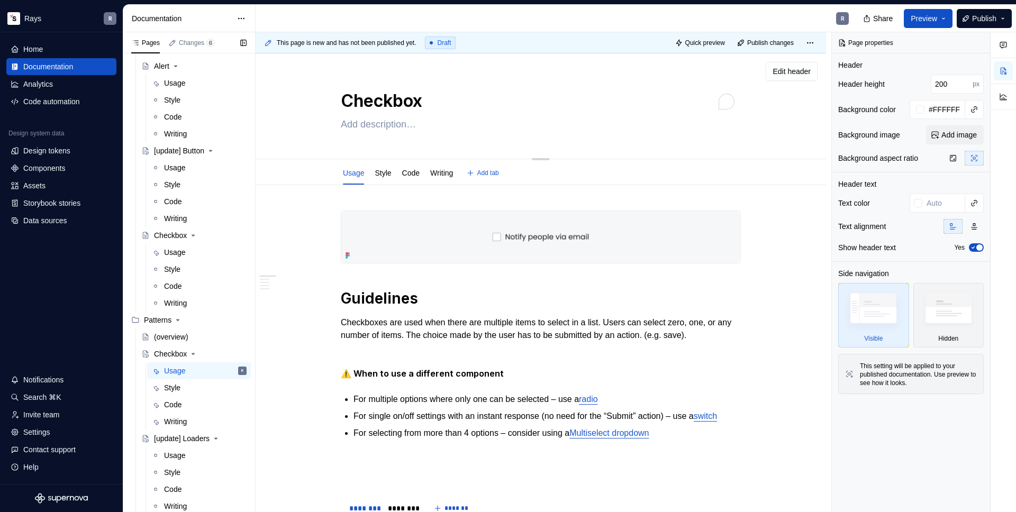
drag, startPoint x: 347, startPoint y: 104, endPoint x: 421, endPoint y: 100, distance: 74.2
click at [421, 100] on textarea "Checkbox" at bounding box center [539, 100] width 400 height 25
type textarea "*"
type textarea "A"
type textarea "*"
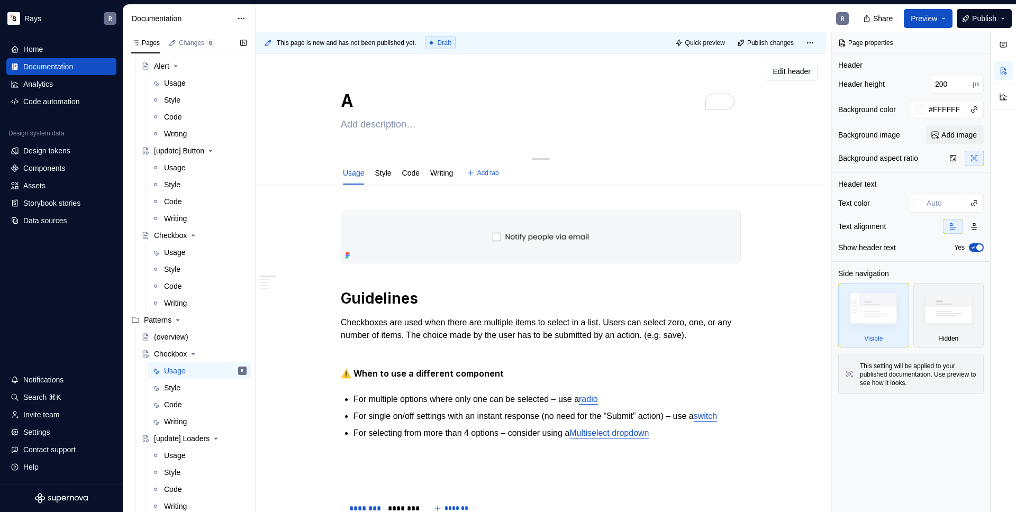
type textarea "Au"
type textarea "*"
type textarea "Aut"
type textarea "*"
type textarea "Auto"
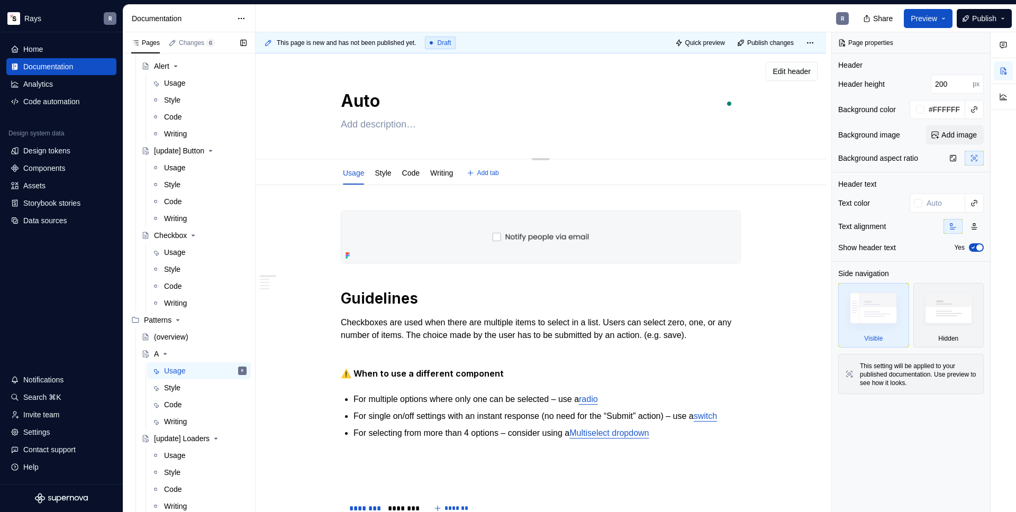
type textarea "*"
type textarea "Autos"
type textarea "*"
type textarea "Autosa"
type textarea "*"
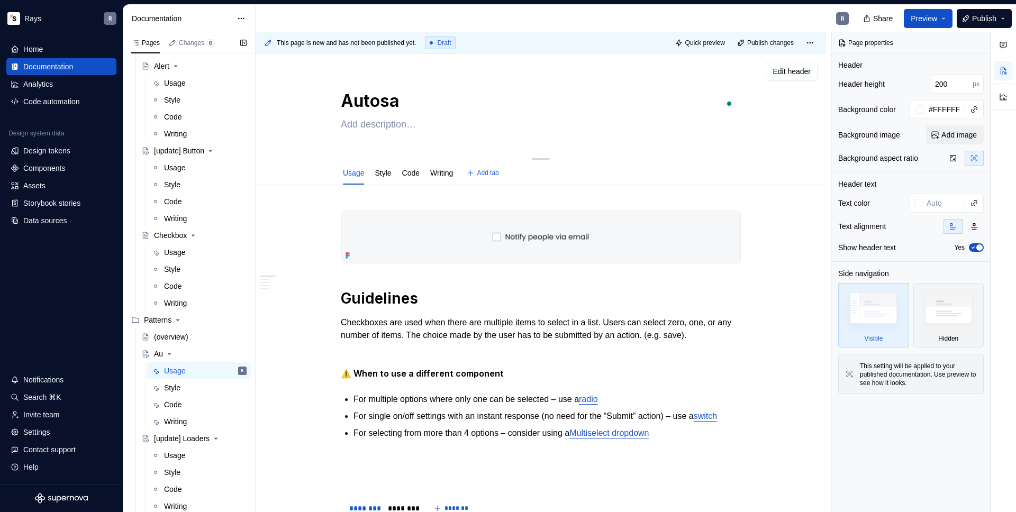
type textarea "Autosav"
type textarea "*"
type textarea "Autosave"
type textarea "*"
type textarea "Autosave"
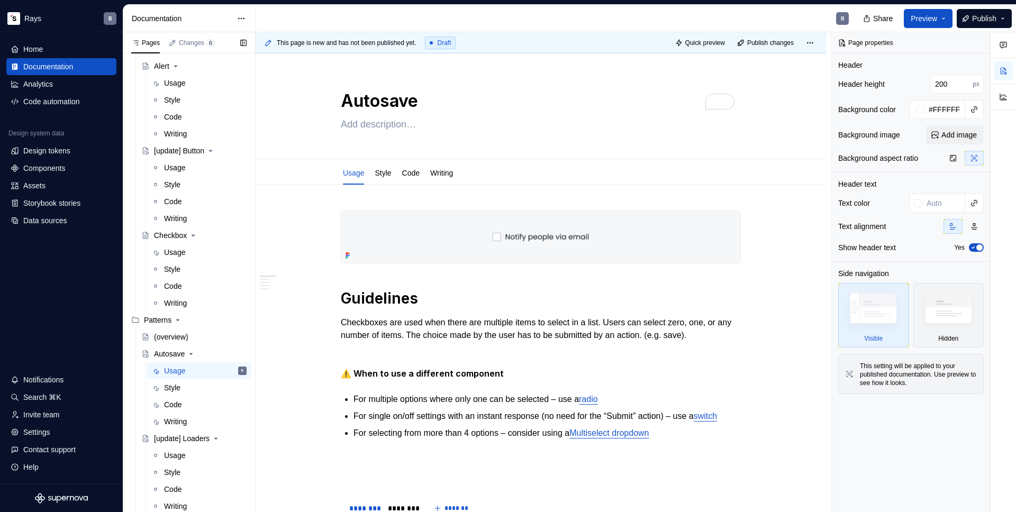
type textarea "*"
